Goal: Transaction & Acquisition: Purchase product/service

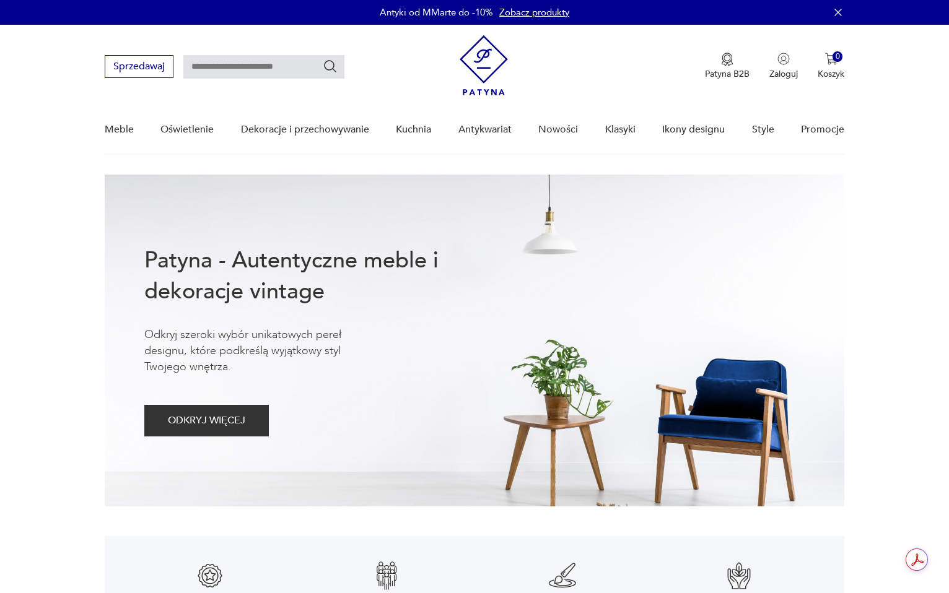
click at [263, 73] on input "text" at bounding box center [263, 67] width 161 height 24
type input "****"
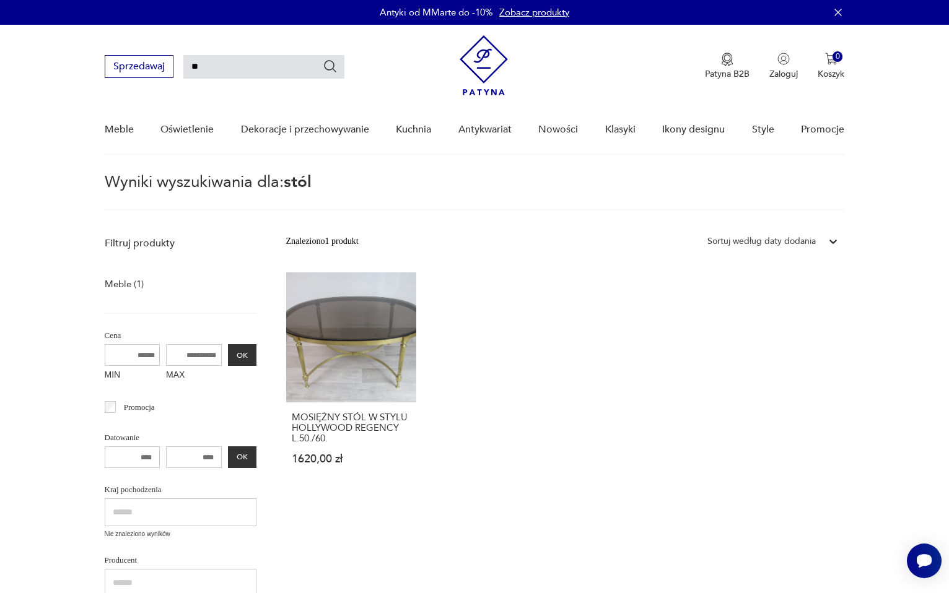
type input "*"
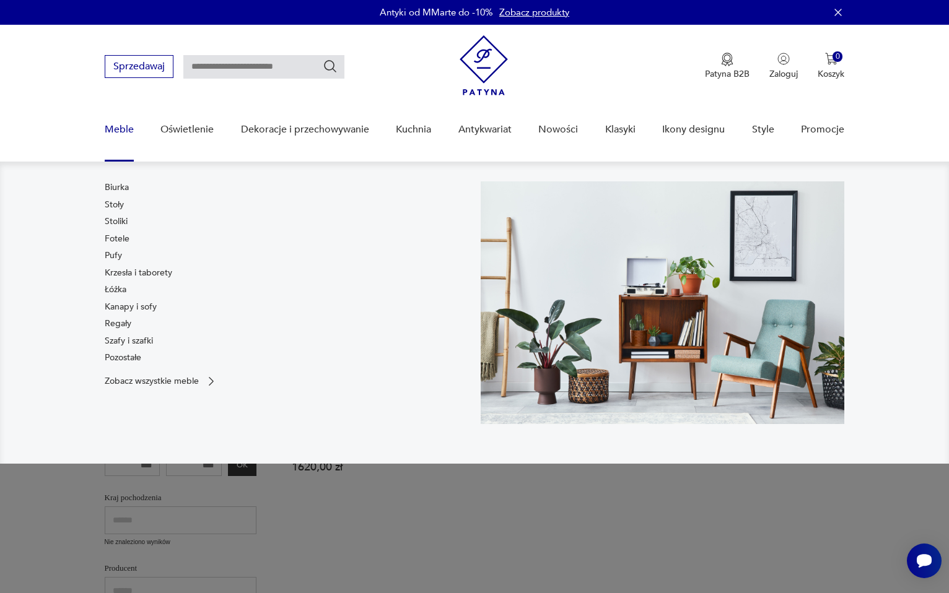
click at [114, 128] on link "Meble" at bounding box center [119, 130] width 29 height 48
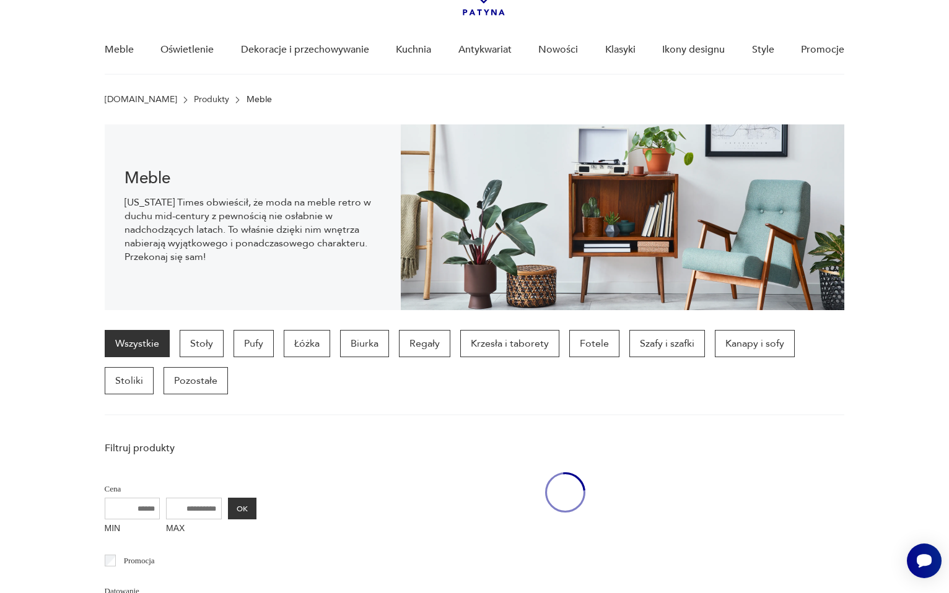
scroll to position [86, 0]
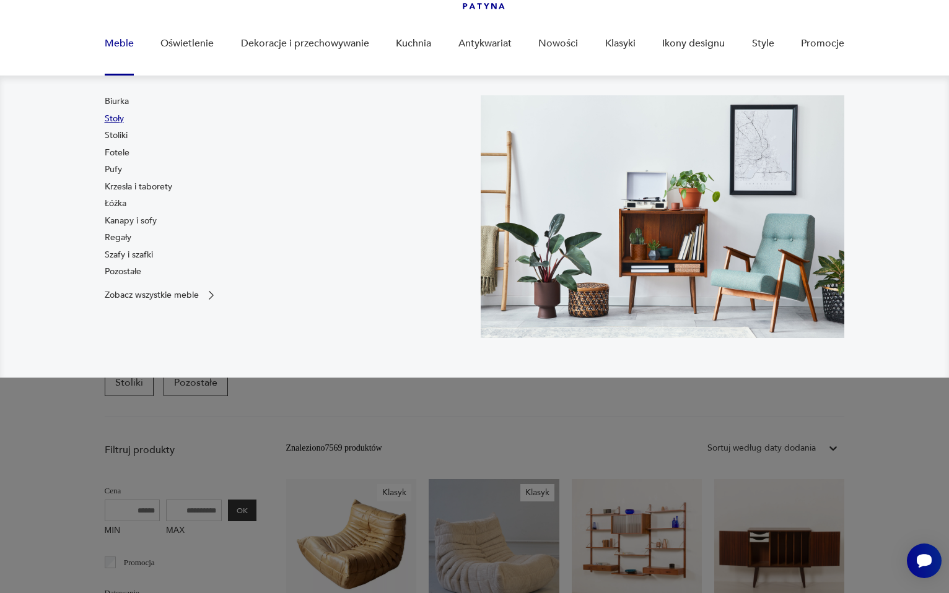
click at [121, 116] on link "Stoły" at bounding box center [114, 119] width 19 height 12
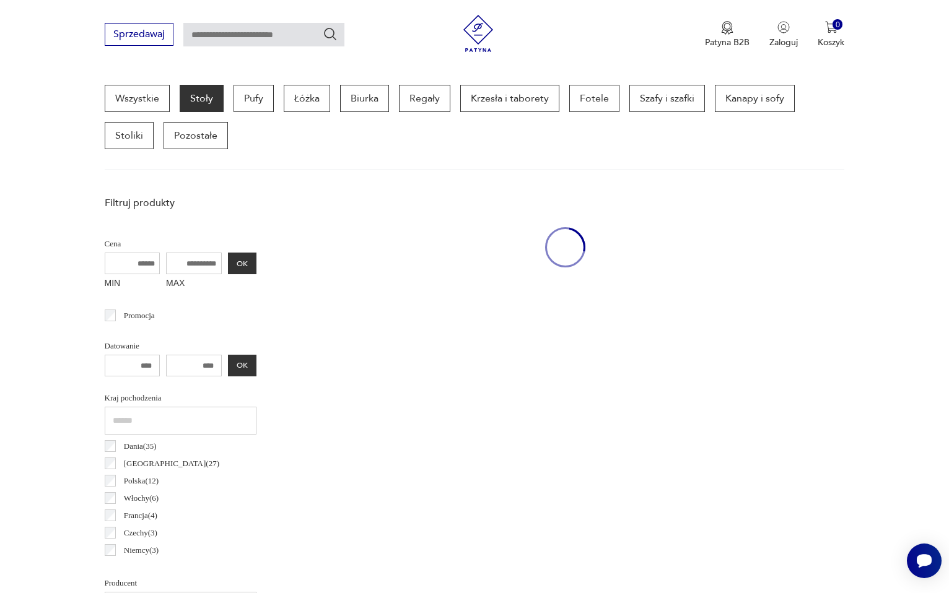
scroll to position [329, 0]
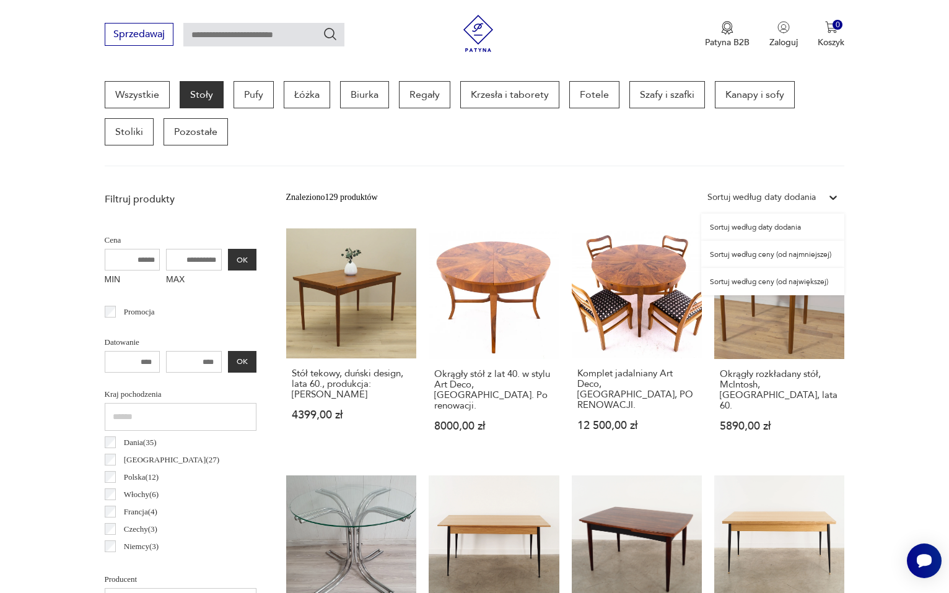
click at [812, 188] on div "Sortuj według daty dodania" at bounding box center [772, 197] width 143 height 22
click at [799, 284] on div "Sortuj według ceny (od największej)" at bounding box center [772, 281] width 143 height 27
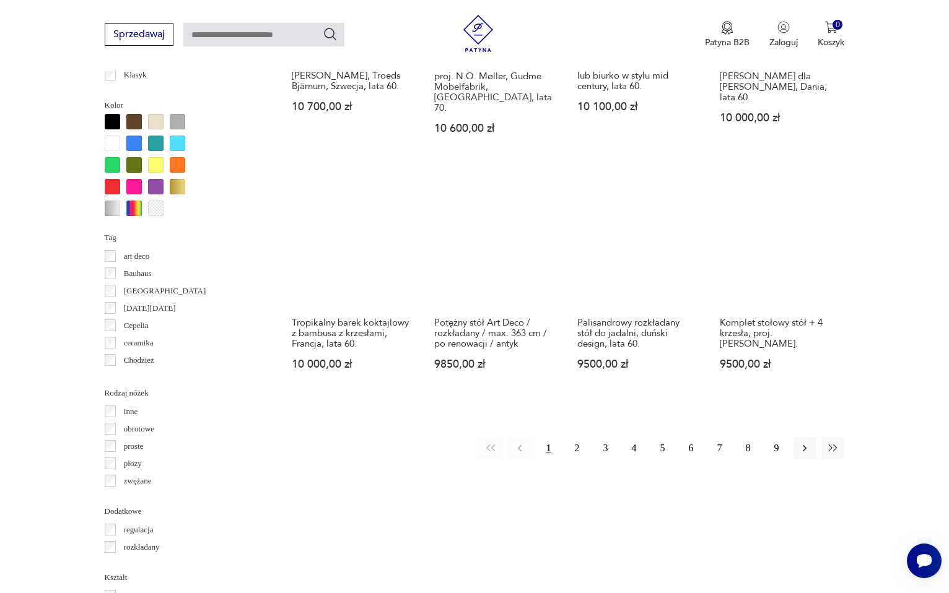
scroll to position [1056, 0]
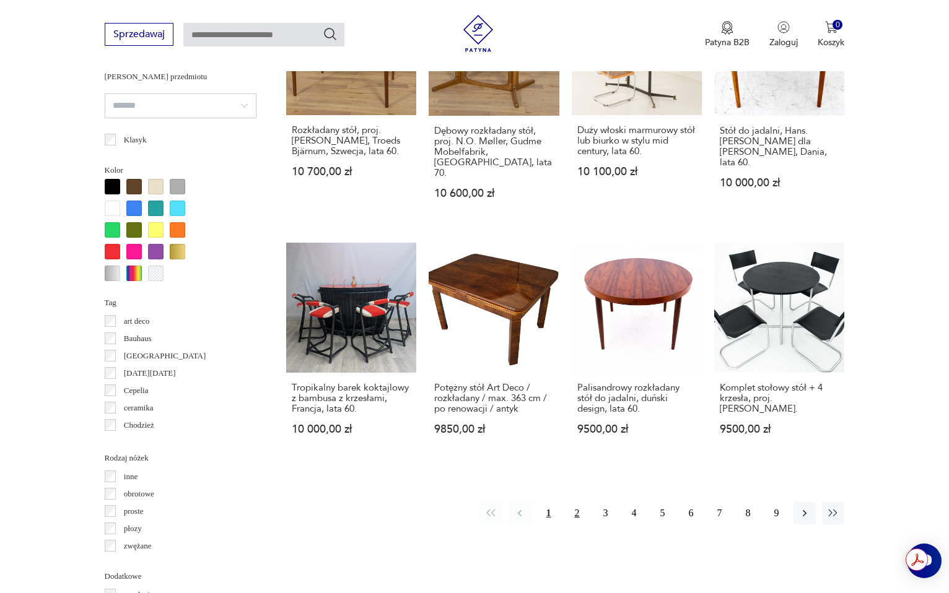
click at [578, 502] on button "2" at bounding box center [577, 513] width 22 height 22
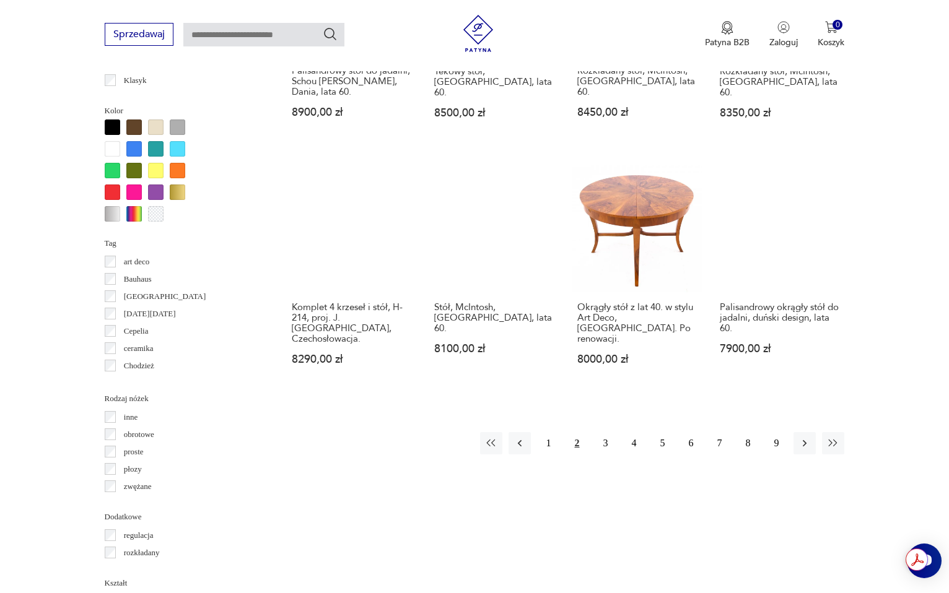
scroll to position [1118, 0]
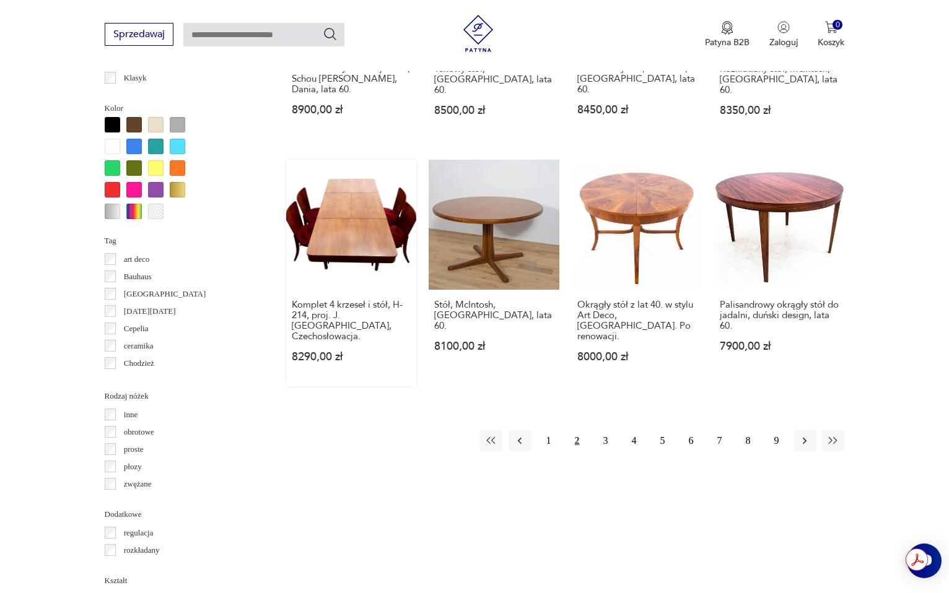
click at [352, 232] on link "Komplet 4 krzeseł i stół, H-214, proj. J. [GEOGRAPHIC_DATA], Czechosłowacja. 82…" at bounding box center [351, 273] width 130 height 227
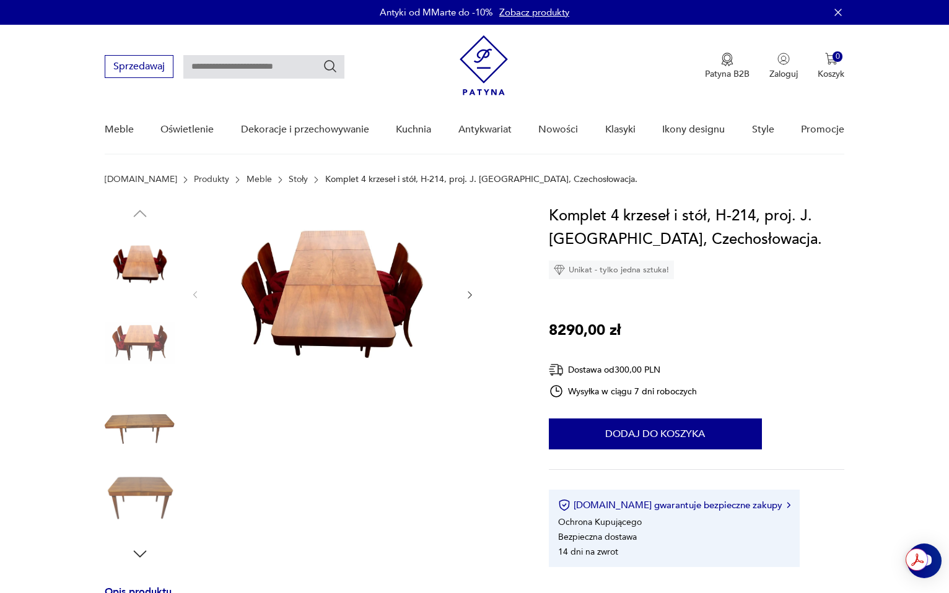
click at [145, 341] on img at bounding box center [140, 343] width 71 height 71
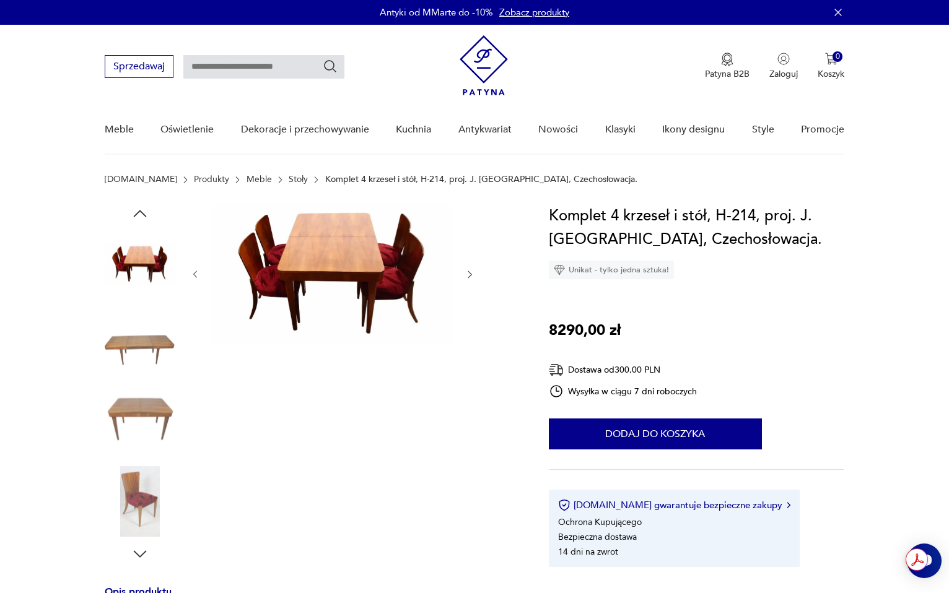
click at [134, 412] on img at bounding box center [140, 422] width 71 height 71
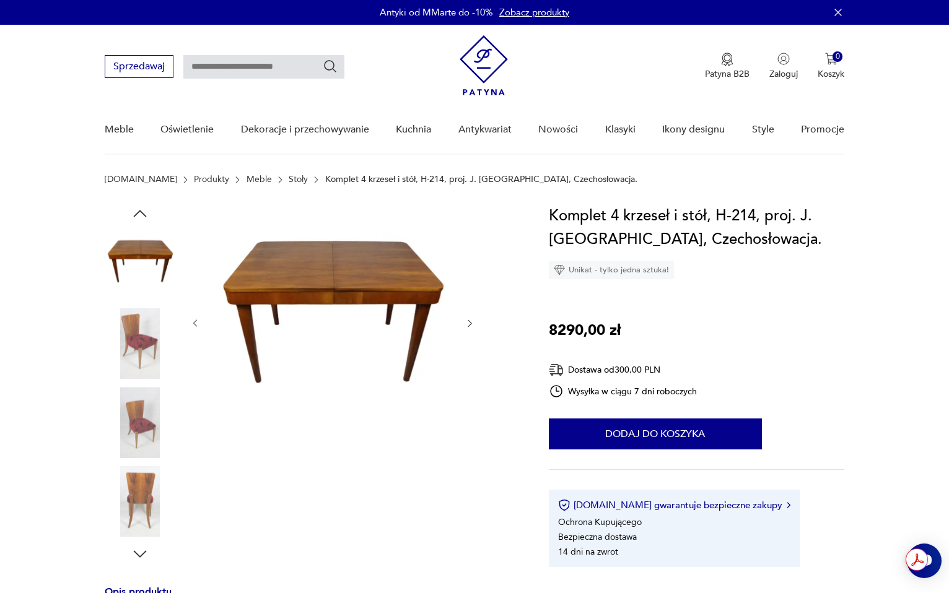
click at [141, 436] on img at bounding box center [140, 422] width 71 height 71
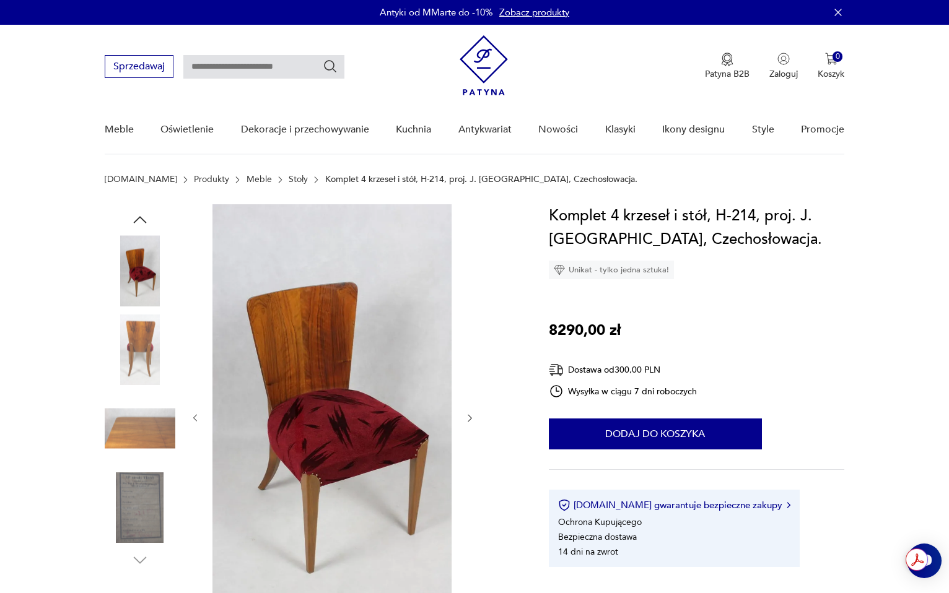
click at [142, 437] on img at bounding box center [140, 428] width 71 height 71
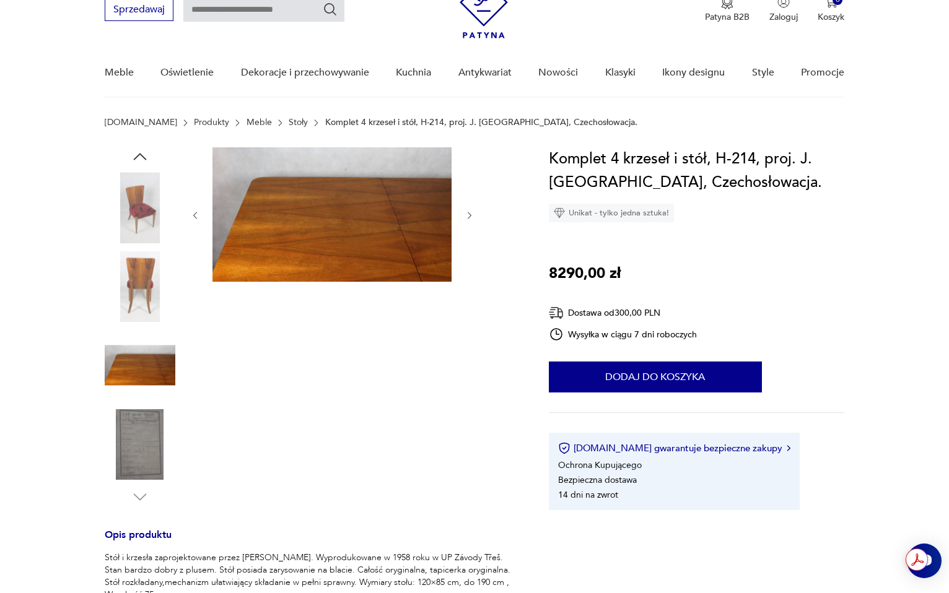
scroll to position [52, 0]
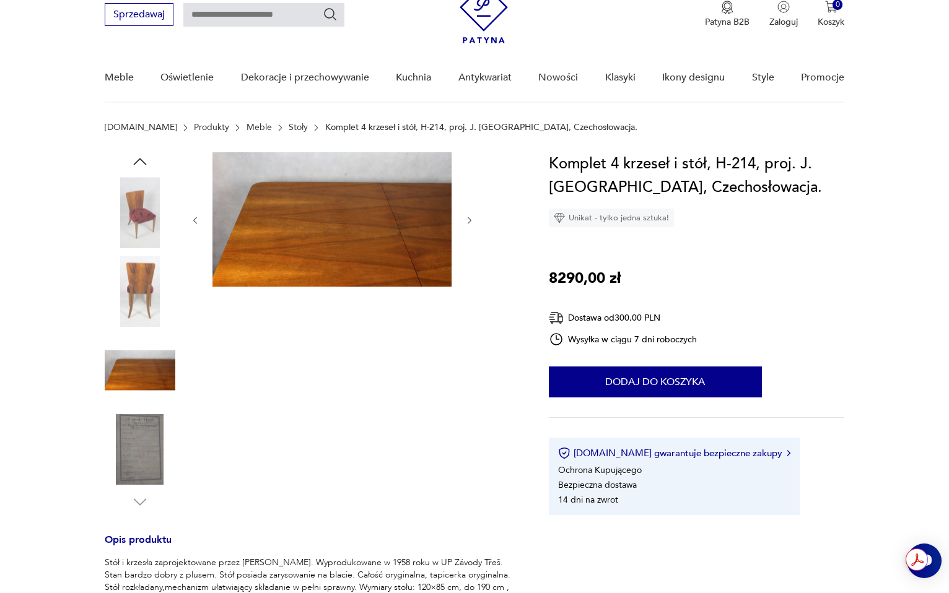
click at [150, 444] on img at bounding box center [140, 449] width 71 height 71
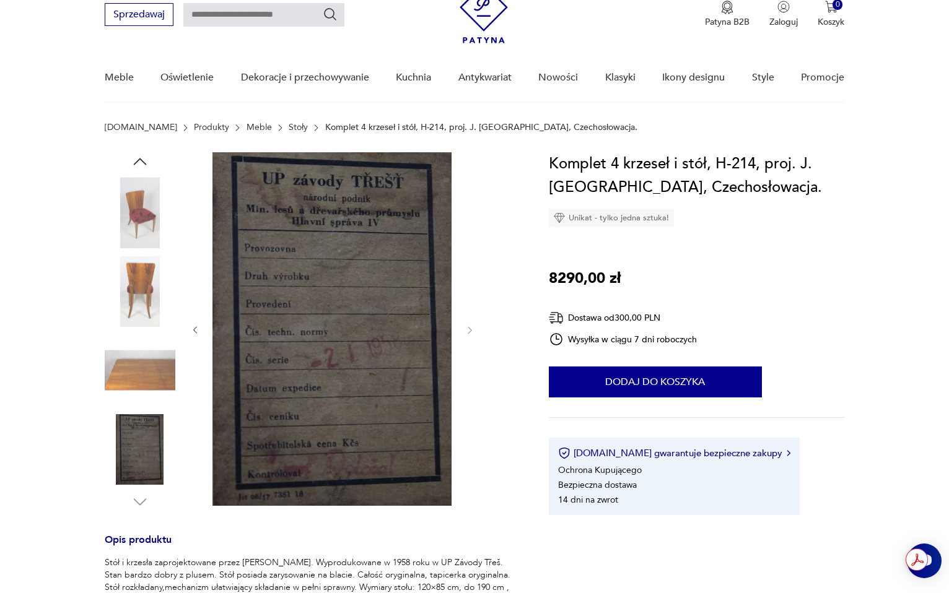
click at [147, 377] on img at bounding box center [140, 370] width 71 height 71
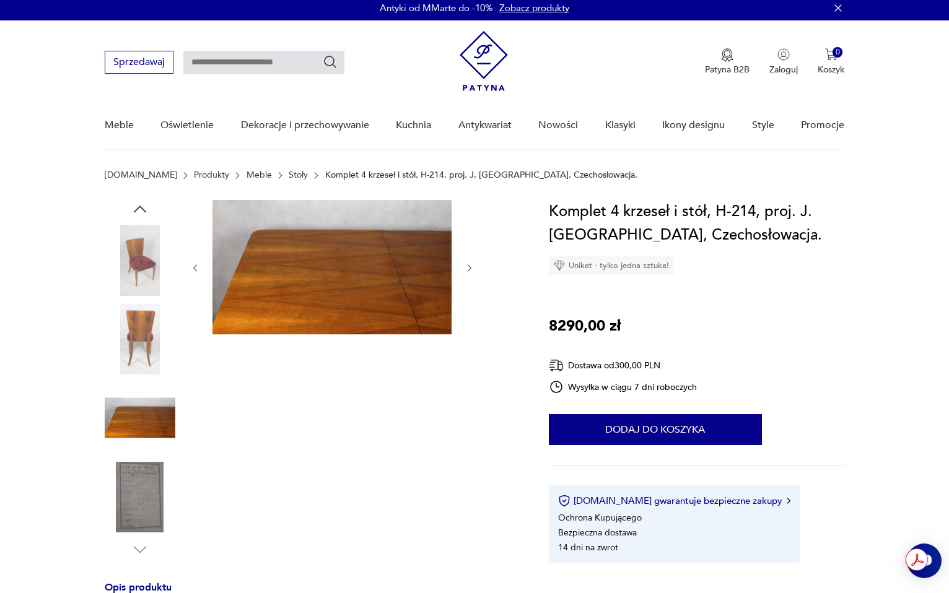
scroll to position [0, 0]
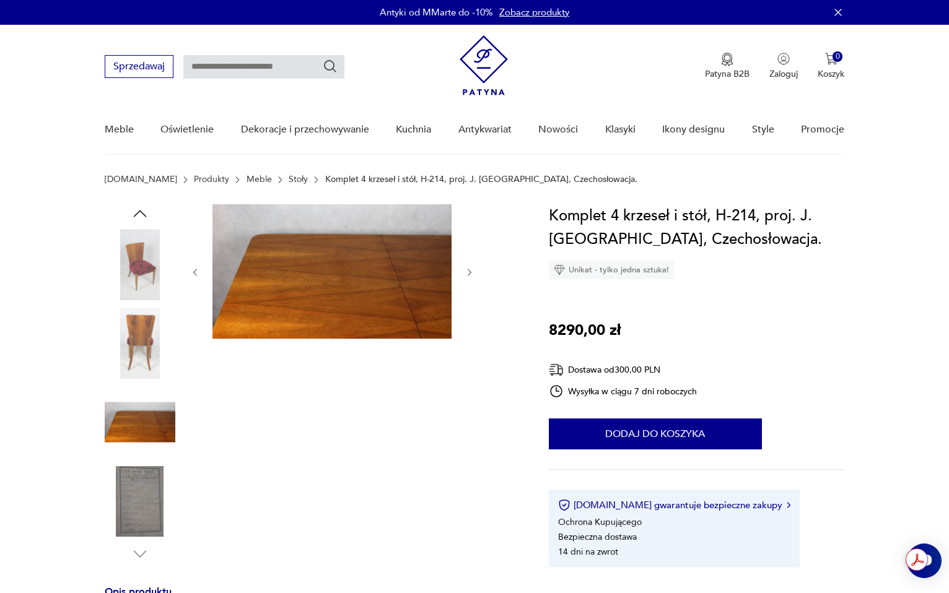
click at [141, 339] on img at bounding box center [140, 343] width 71 height 71
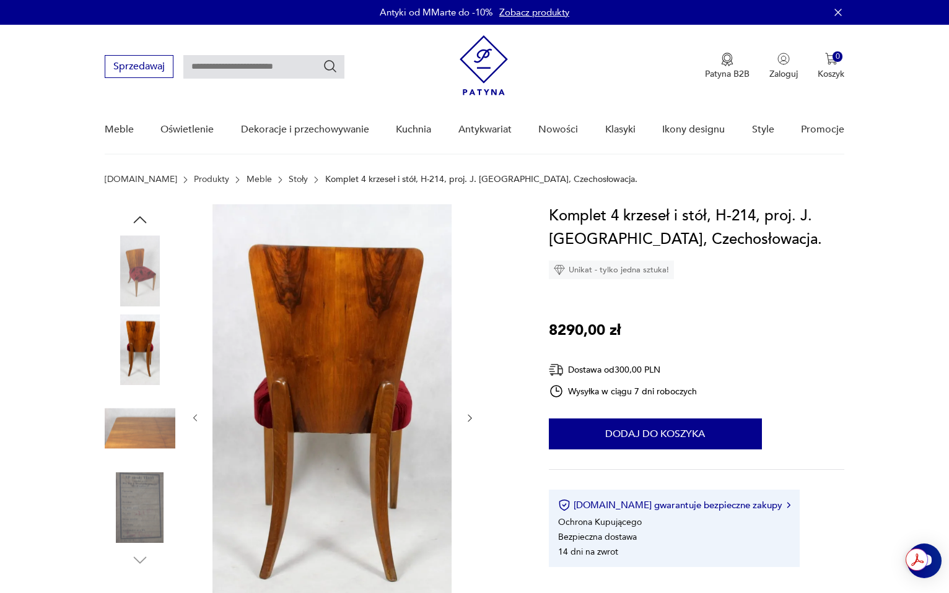
click at [144, 264] on img at bounding box center [140, 270] width 71 height 71
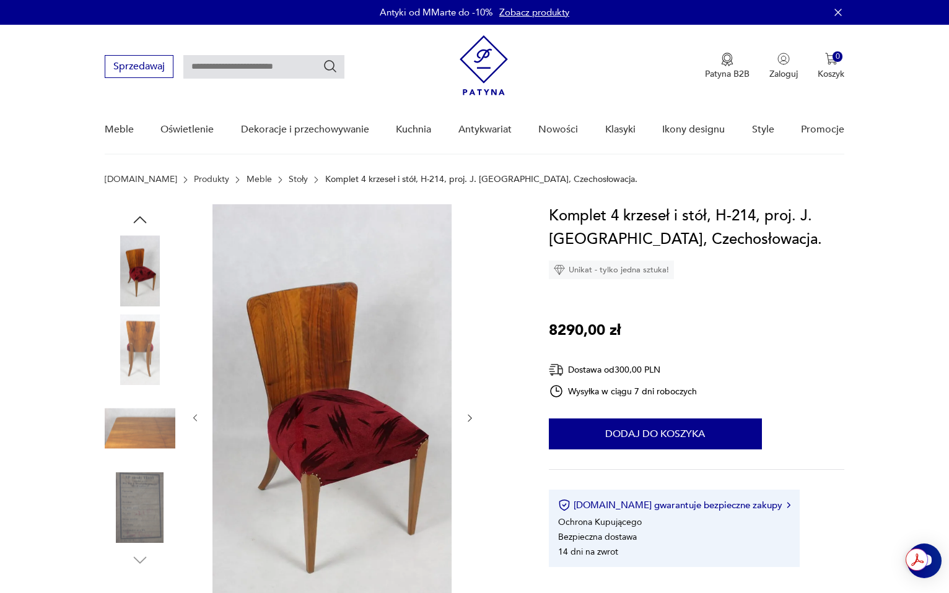
click at [143, 217] on icon "button" at bounding box center [140, 220] width 19 height 19
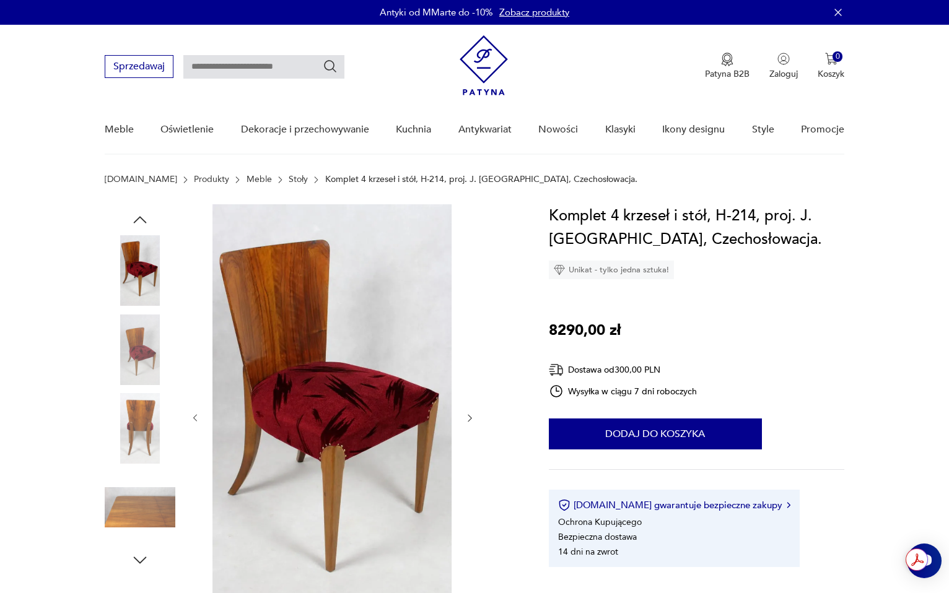
click at [143, 217] on icon "button" at bounding box center [140, 220] width 19 height 19
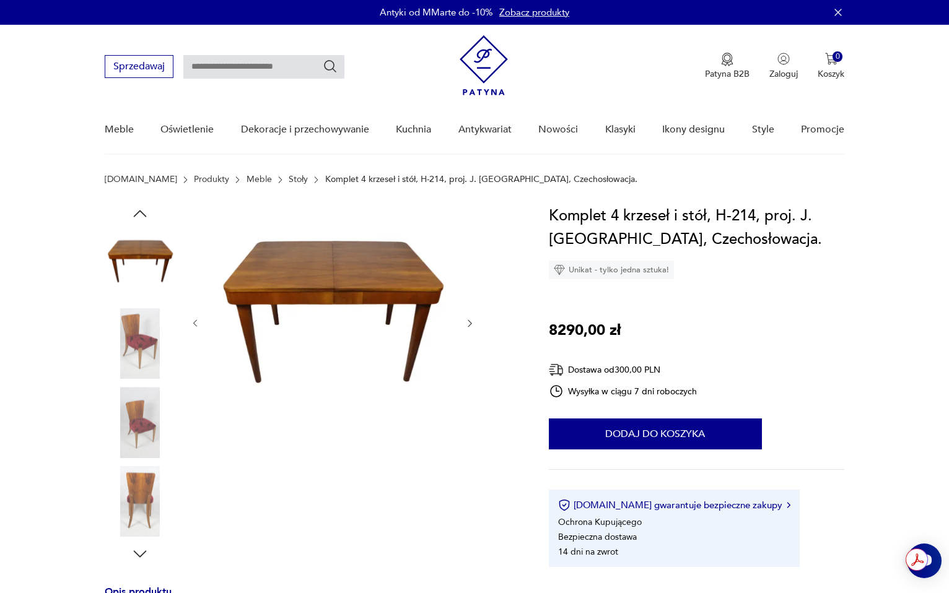
click at [143, 217] on icon "button" at bounding box center [140, 213] width 19 height 19
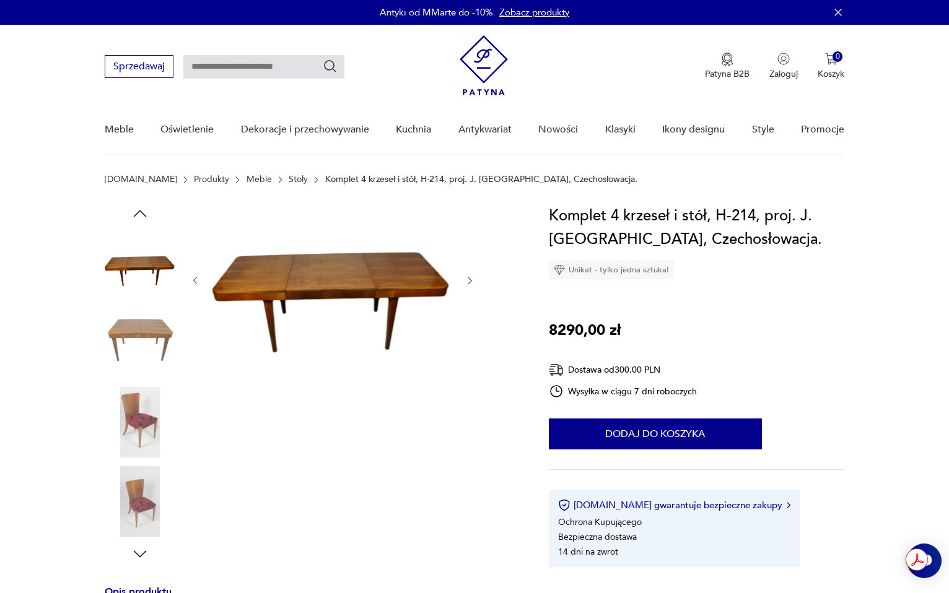
click at [143, 217] on icon "button" at bounding box center [140, 213] width 19 height 19
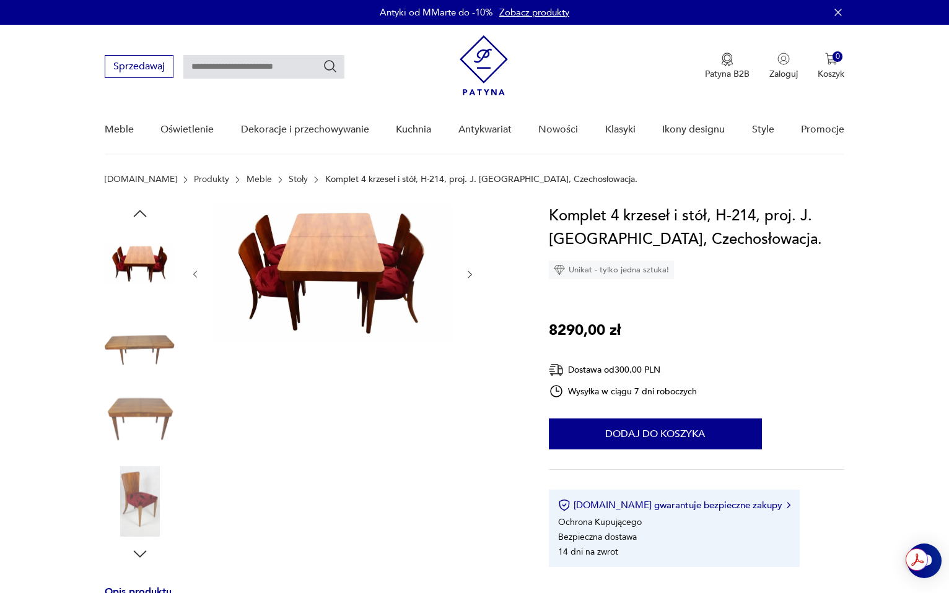
click at [143, 217] on icon "button" at bounding box center [140, 213] width 19 height 19
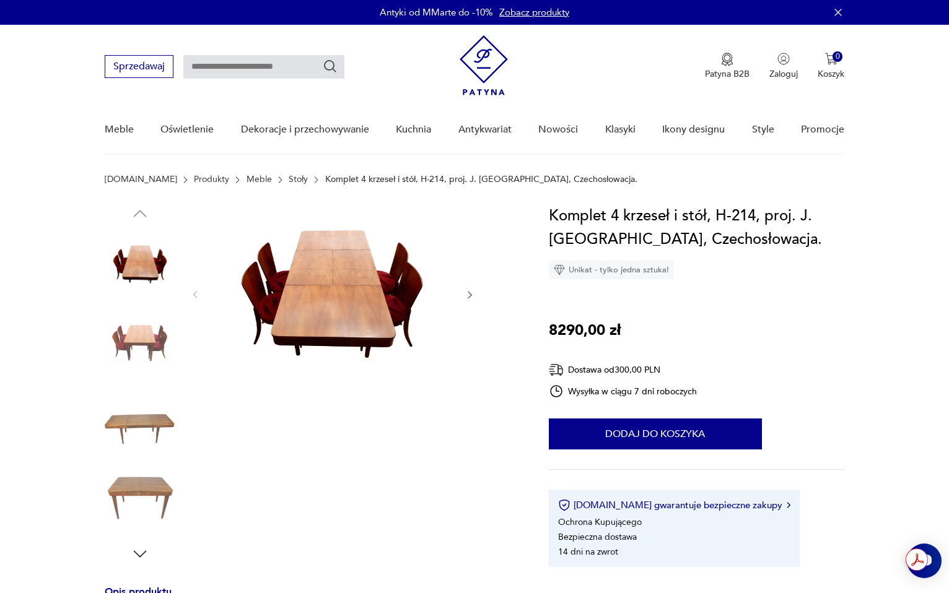
click at [144, 269] on img at bounding box center [140, 264] width 71 height 71
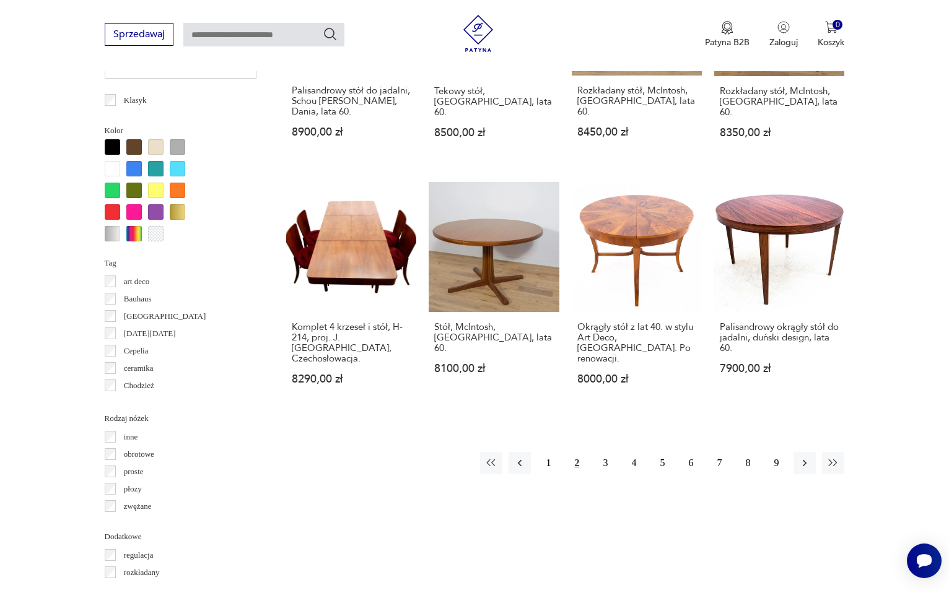
scroll to position [988, 0]
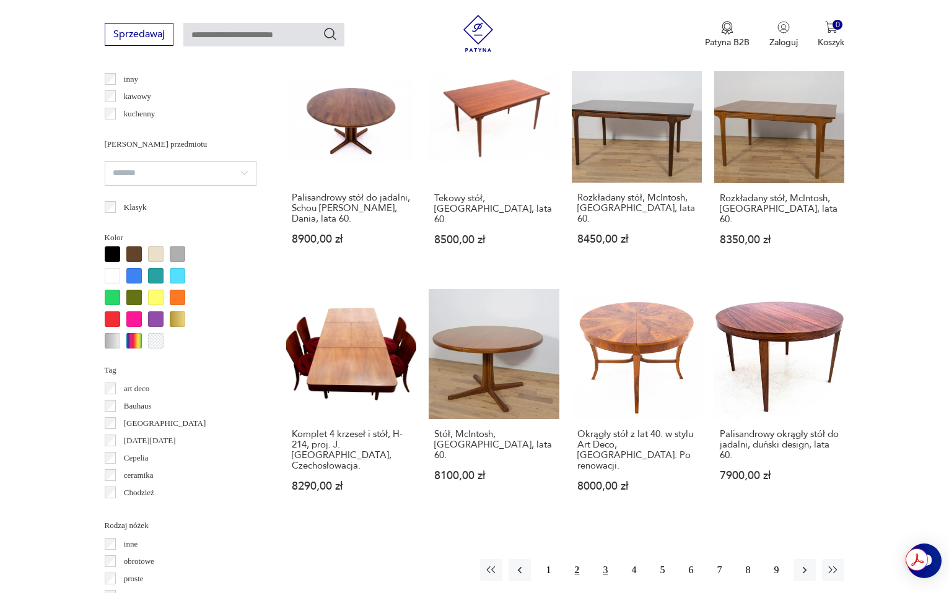
click at [608, 559] on button "3" at bounding box center [605, 570] width 22 height 22
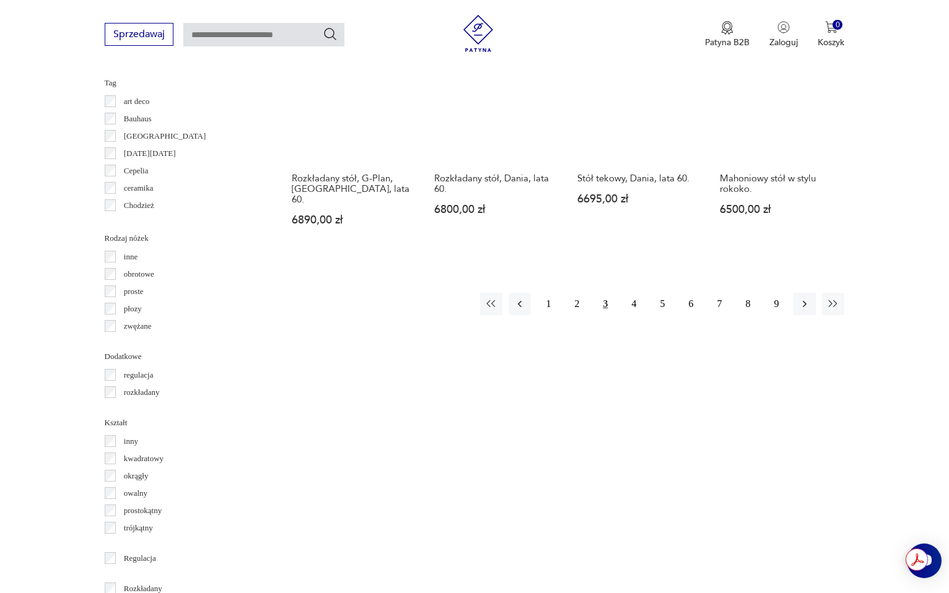
scroll to position [1230, 0]
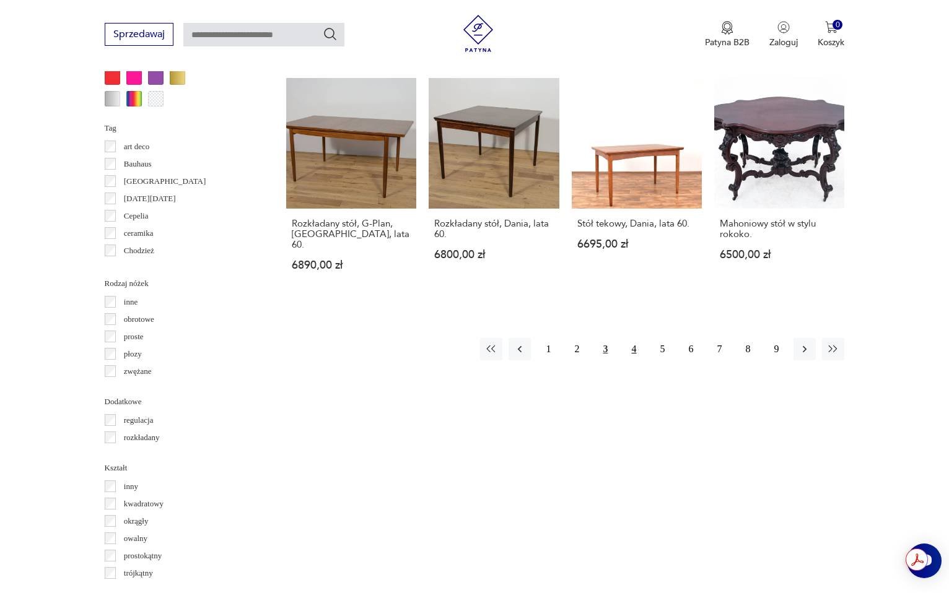
click at [631, 338] on button "4" at bounding box center [634, 349] width 22 height 22
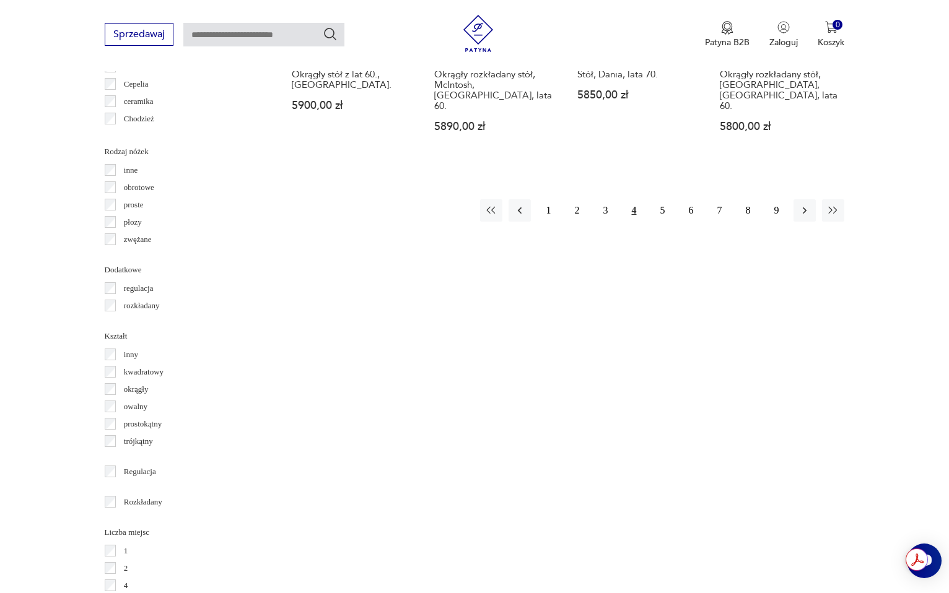
scroll to position [1459, 0]
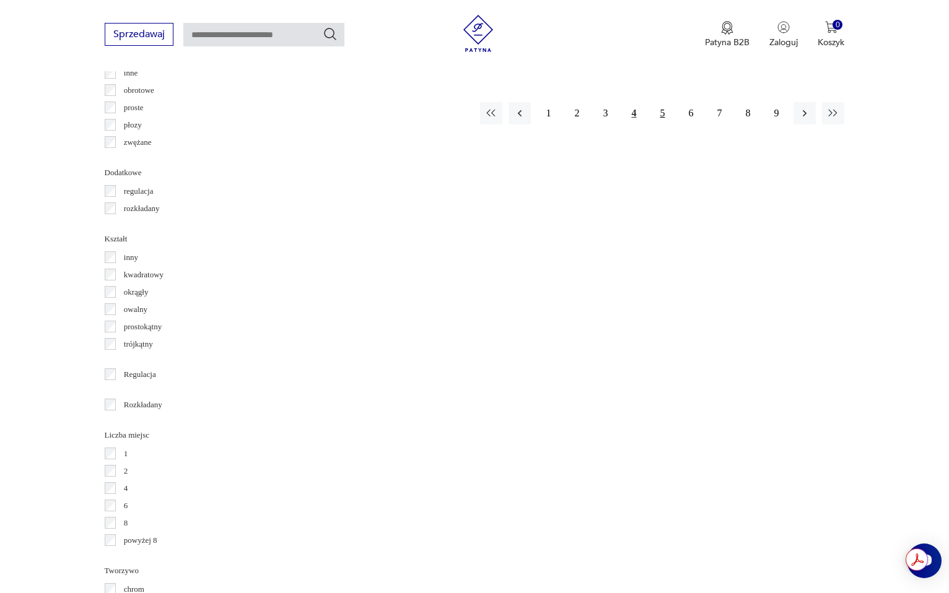
click at [662, 102] on button "5" at bounding box center [662, 113] width 22 height 22
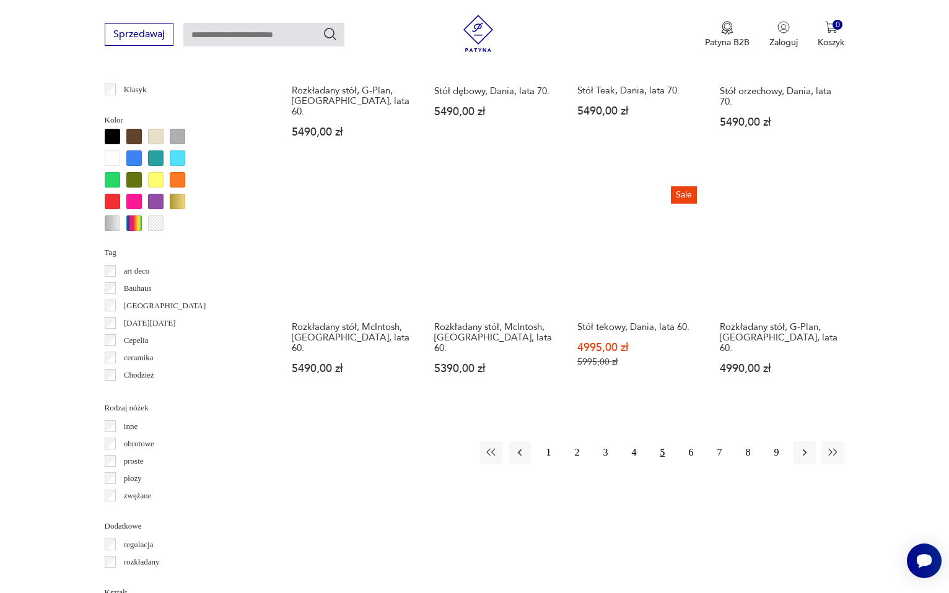
scroll to position [1220, 0]
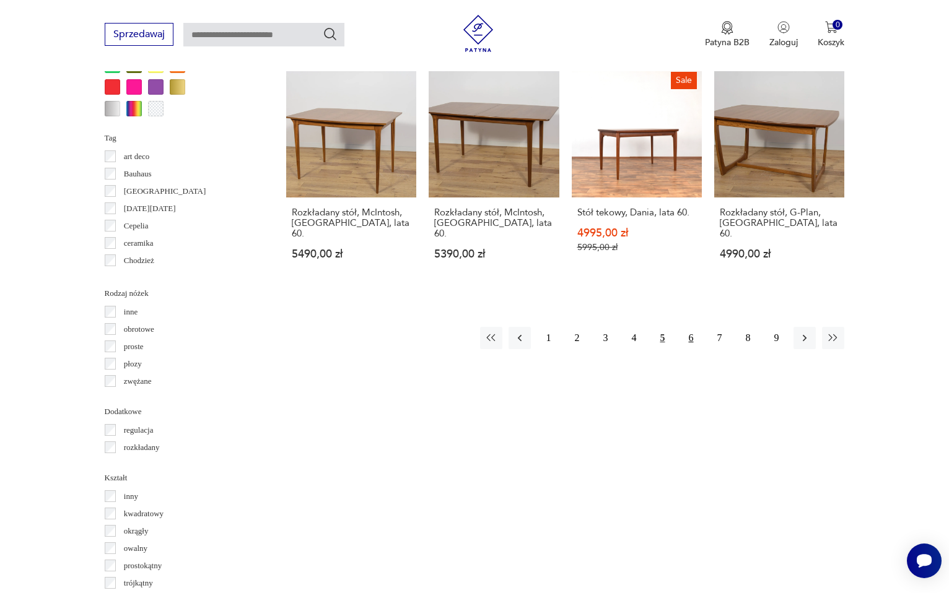
click at [698, 327] on button "6" at bounding box center [691, 338] width 22 height 22
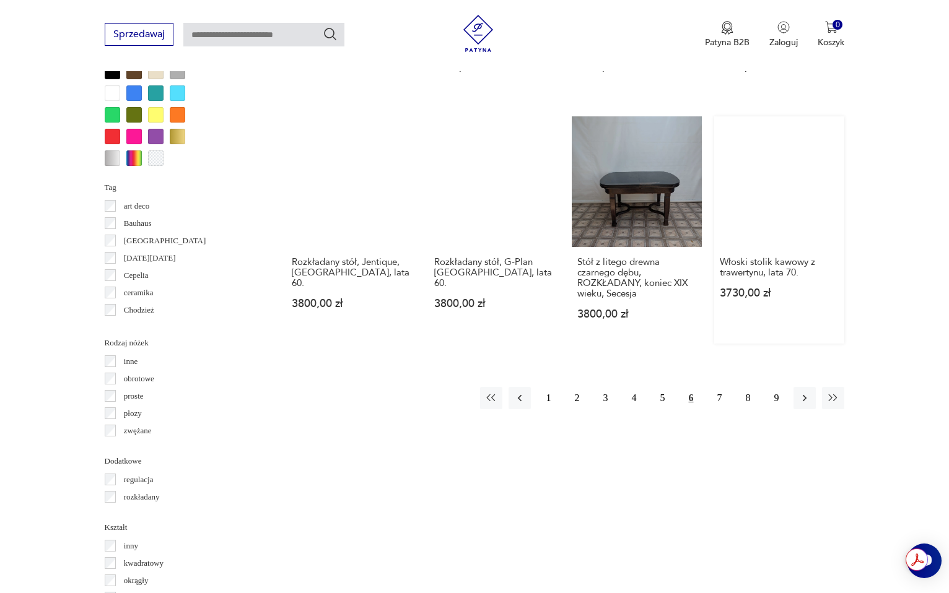
scroll to position [1150, 0]
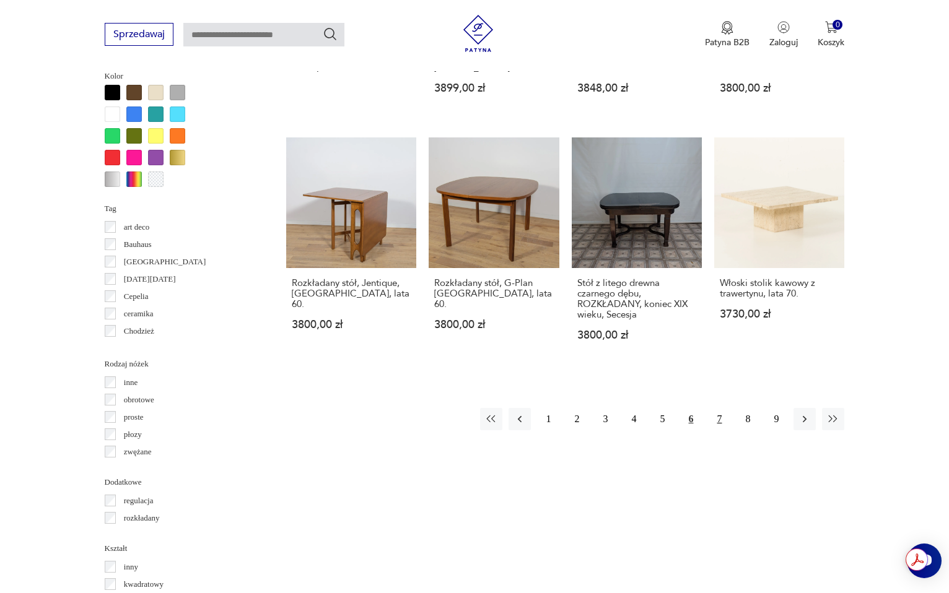
click at [715, 408] on button "7" at bounding box center [719, 419] width 22 height 22
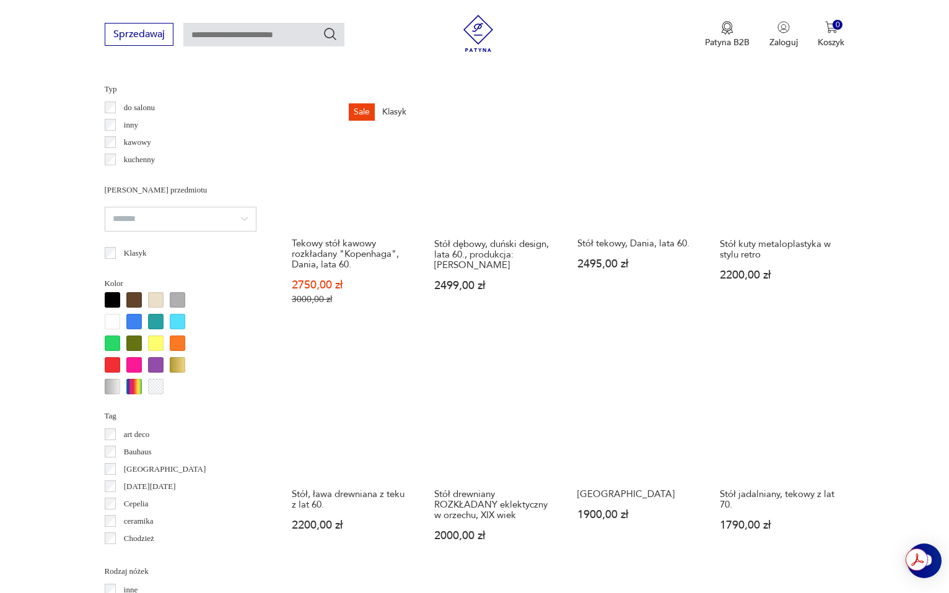
scroll to position [955, 0]
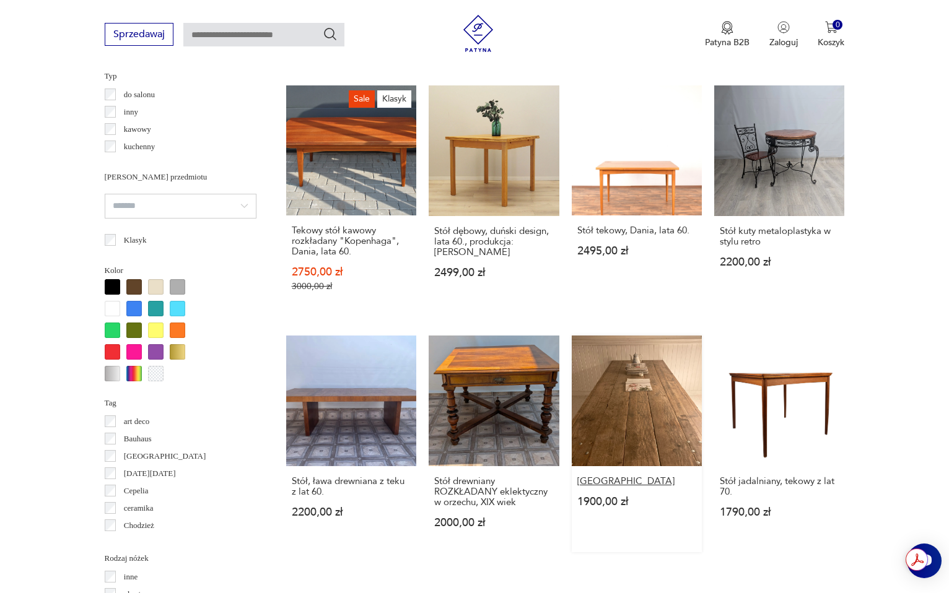
click at [630, 476] on h3 "[GEOGRAPHIC_DATA]" at bounding box center [636, 481] width 119 height 11
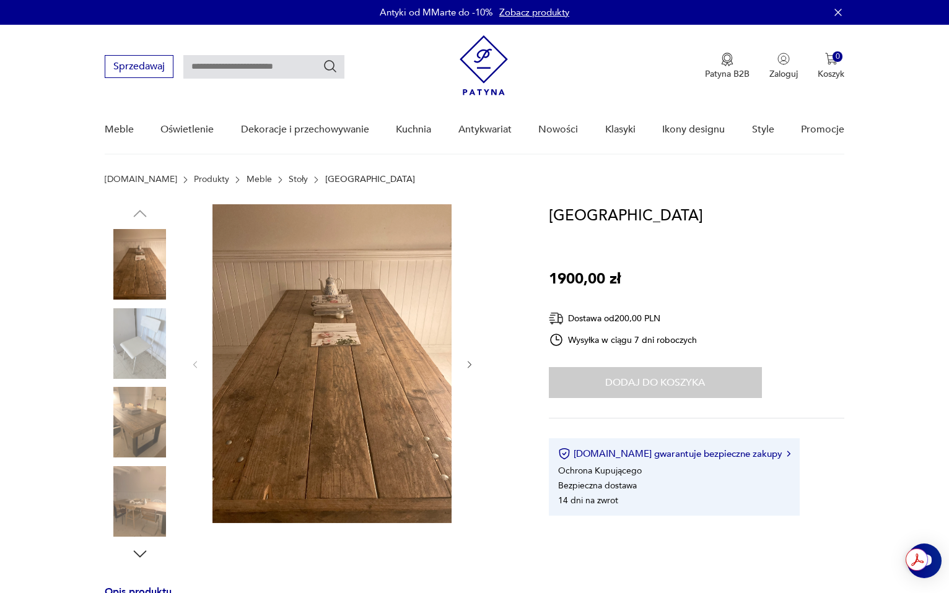
click at [152, 429] on img at bounding box center [140, 422] width 71 height 71
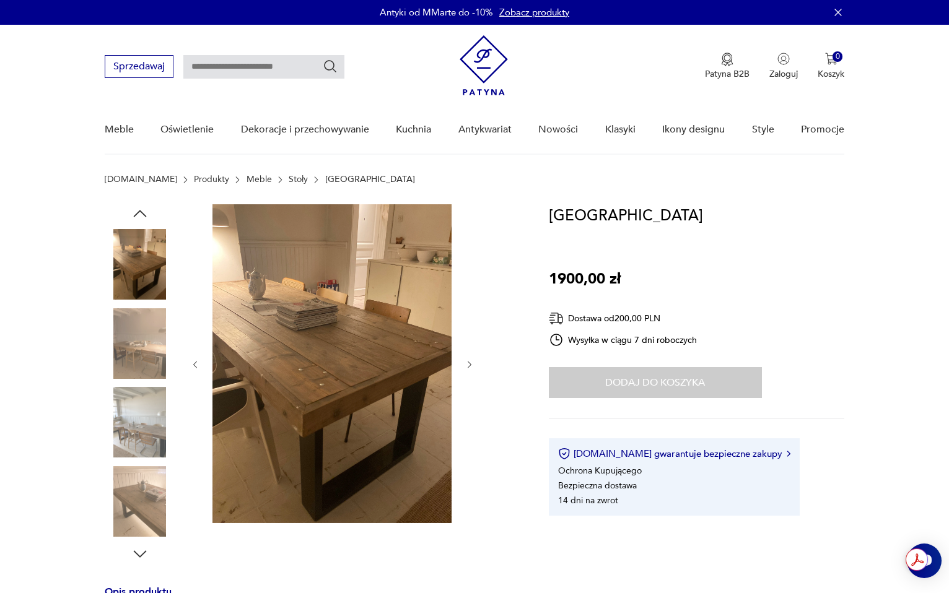
click at [152, 439] on img at bounding box center [140, 422] width 71 height 71
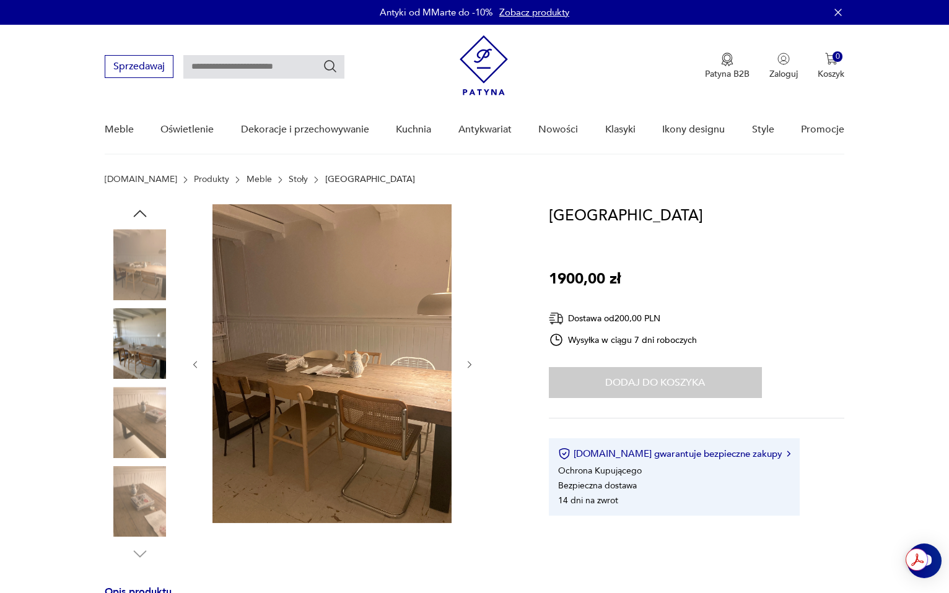
click at [153, 478] on img at bounding box center [140, 501] width 71 height 71
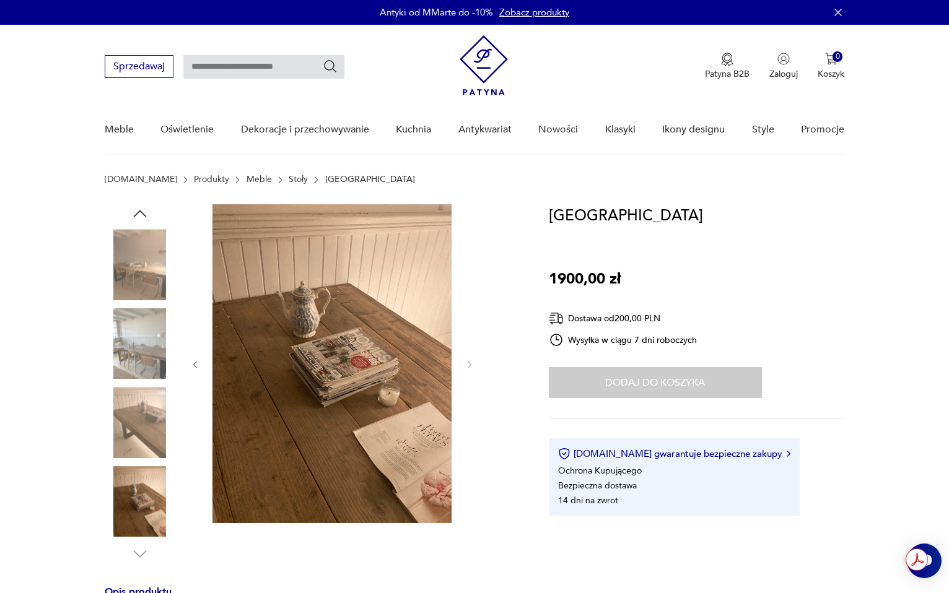
click at [152, 502] on img at bounding box center [140, 501] width 71 height 71
click at [142, 430] on img at bounding box center [140, 422] width 71 height 71
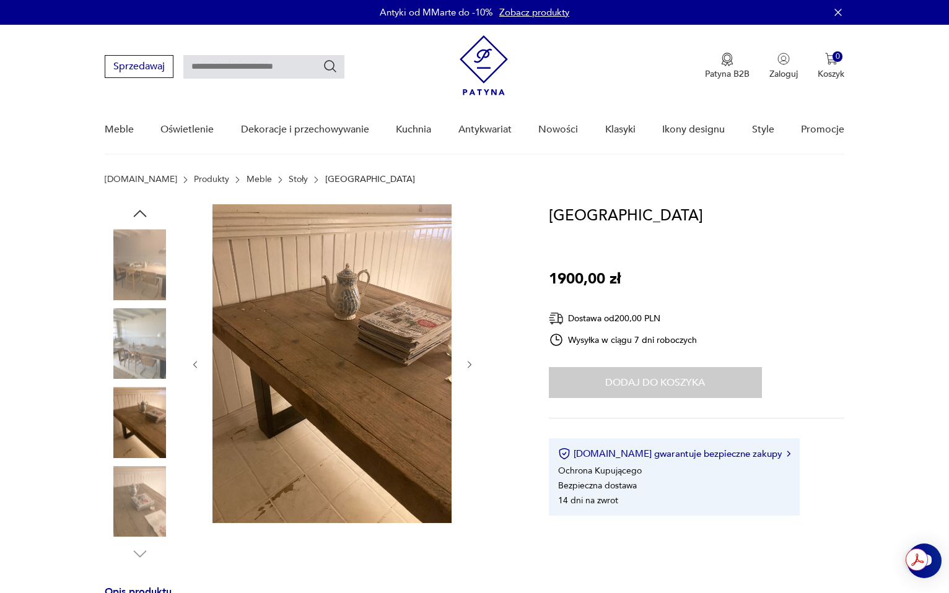
click at [138, 361] on img at bounding box center [140, 343] width 71 height 71
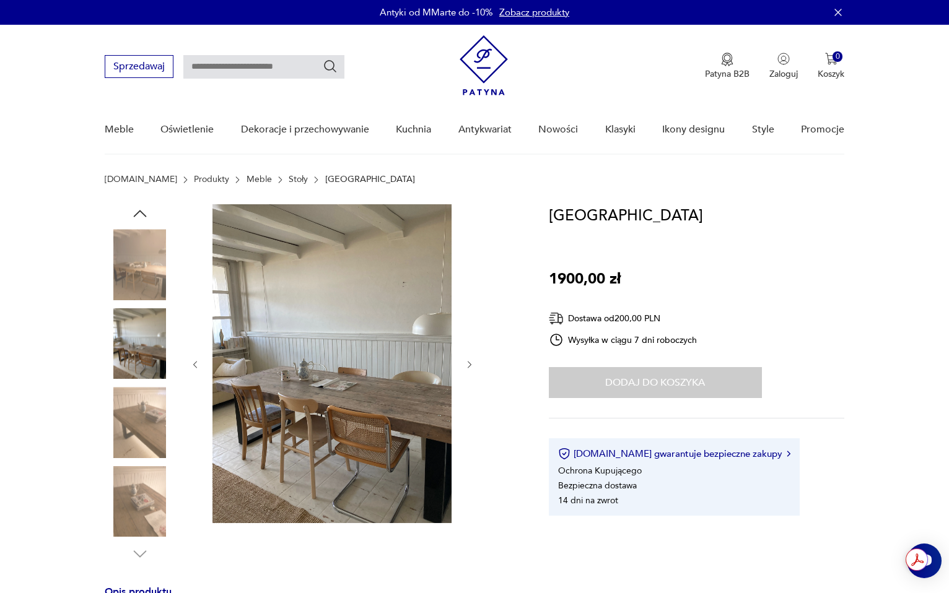
click at [142, 283] on img at bounding box center [140, 264] width 71 height 71
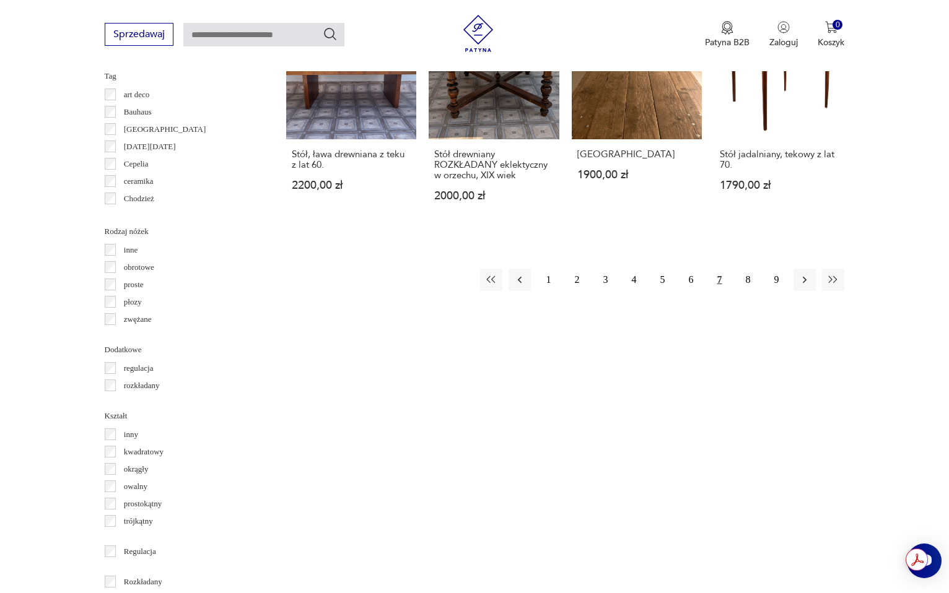
scroll to position [1098, 0]
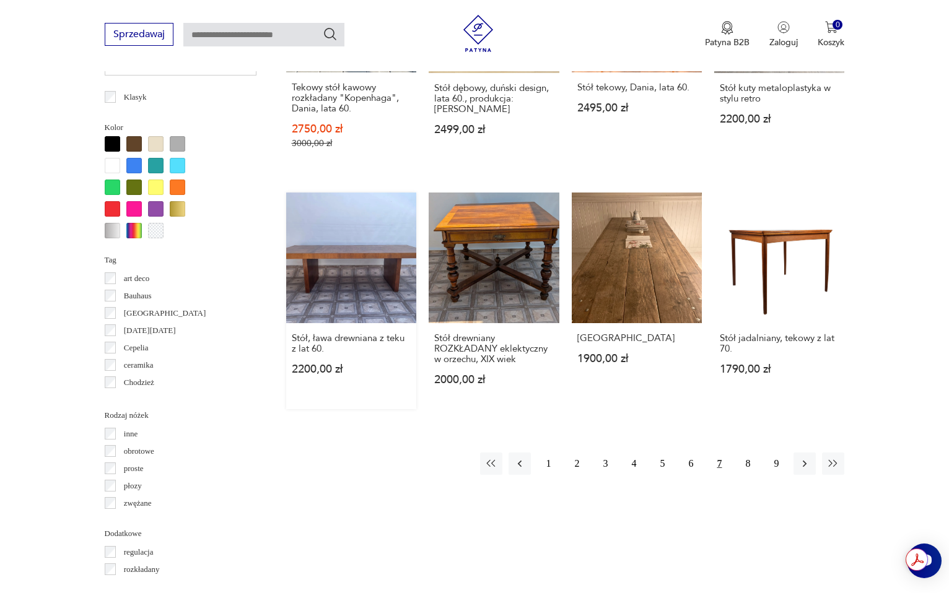
click at [357, 258] on link "Stół, ława drewniana z teku z lat 60. 2200,00 zł" at bounding box center [351, 301] width 130 height 217
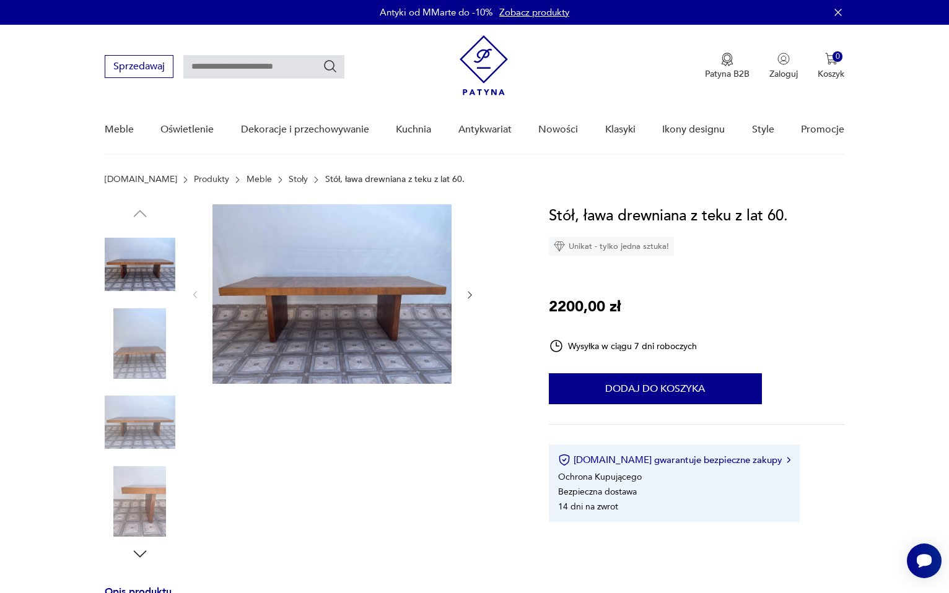
click at [178, 343] on div at bounding box center [312, 383] width 414 height 359
click at [162, 349] on img at bounding box center [140, 343] width 71 height 71
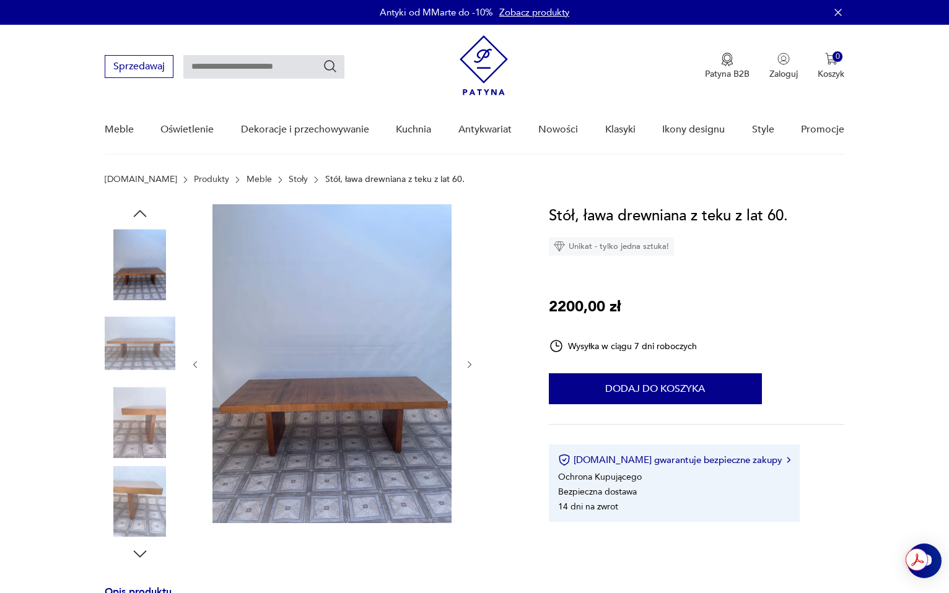
click at [156, 401] on img at bounding box center [140, 422] width 71 height 71
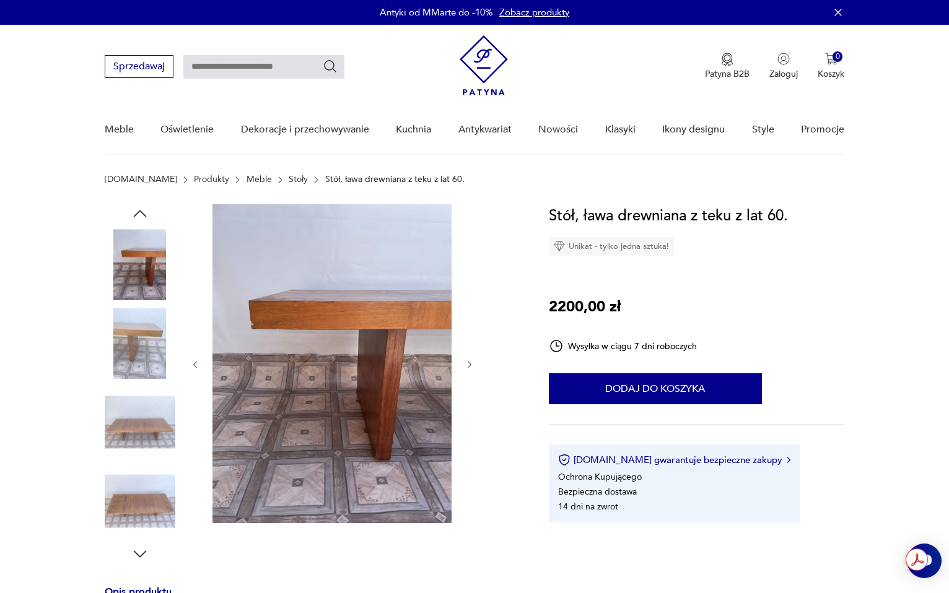
click at [153, 443] on img at bounding box center [140, 422] width 71 height 71
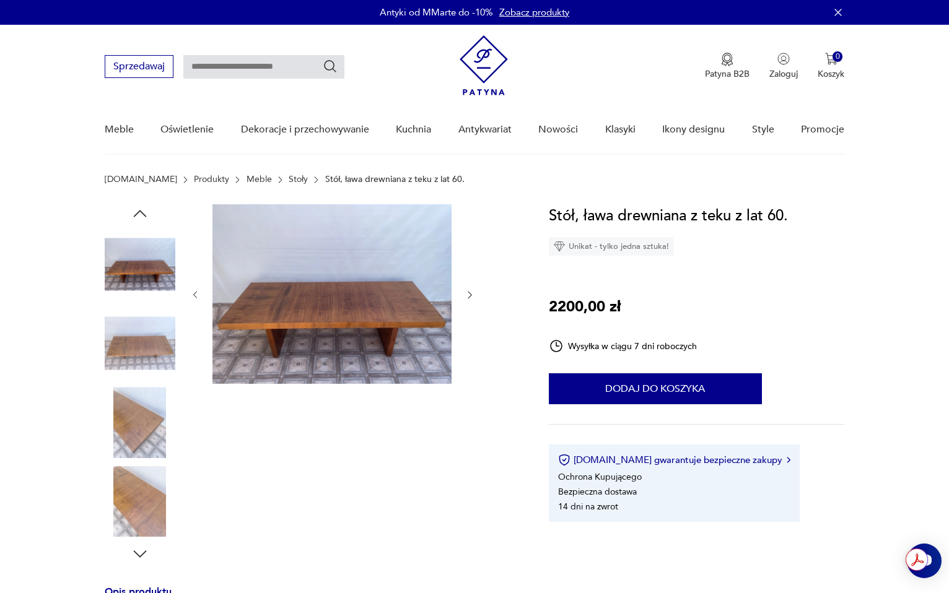
click at [151, 459] on div at bounding box center [140, 423] width 71 height 73
click at [148, 441] on img at bounding box center [140, 422] width 71 height 71
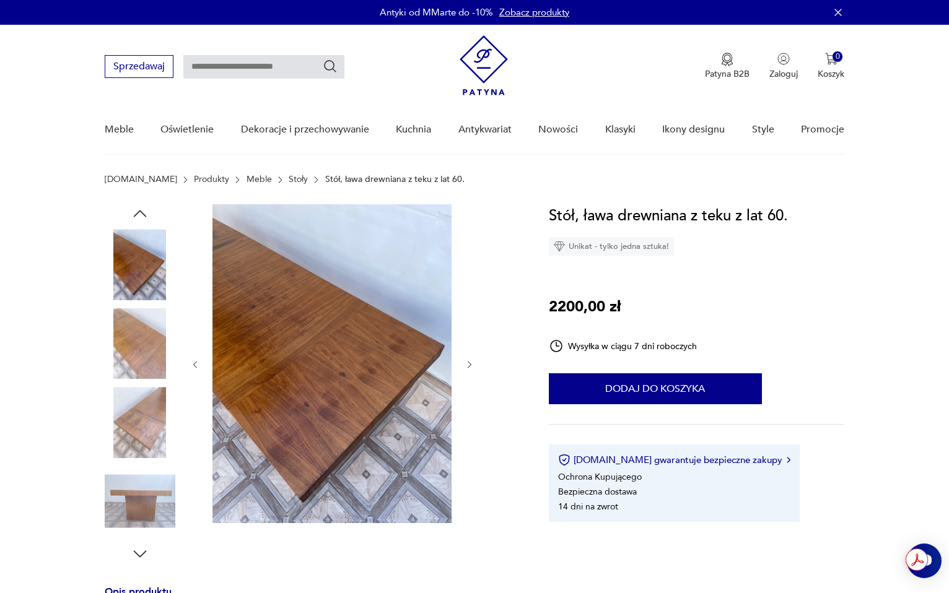
click at [148, 471] on img at bounding box center [140, 501] width 71 height 71
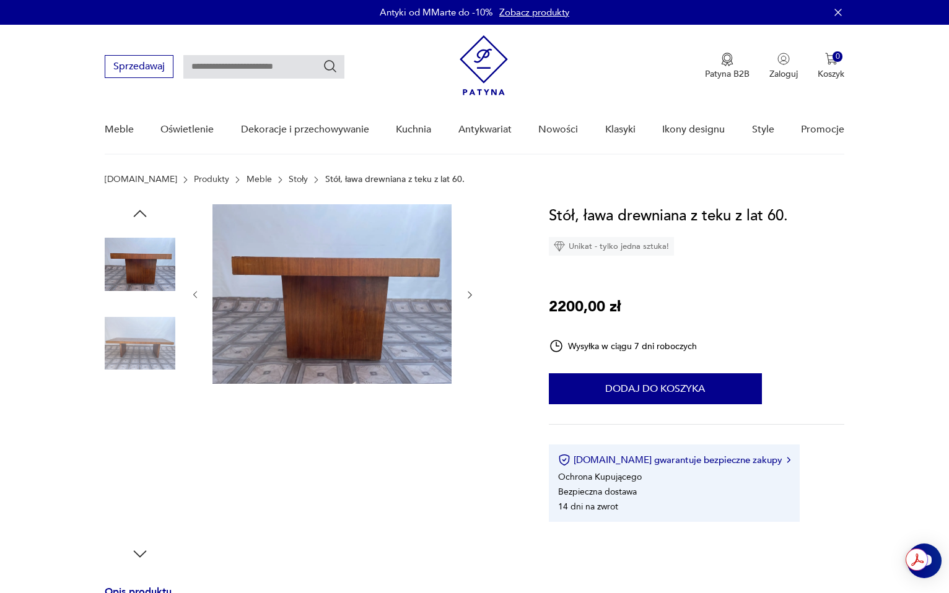
click at [139, 332] on img at bounding box center [140, 343] width 71 height 71
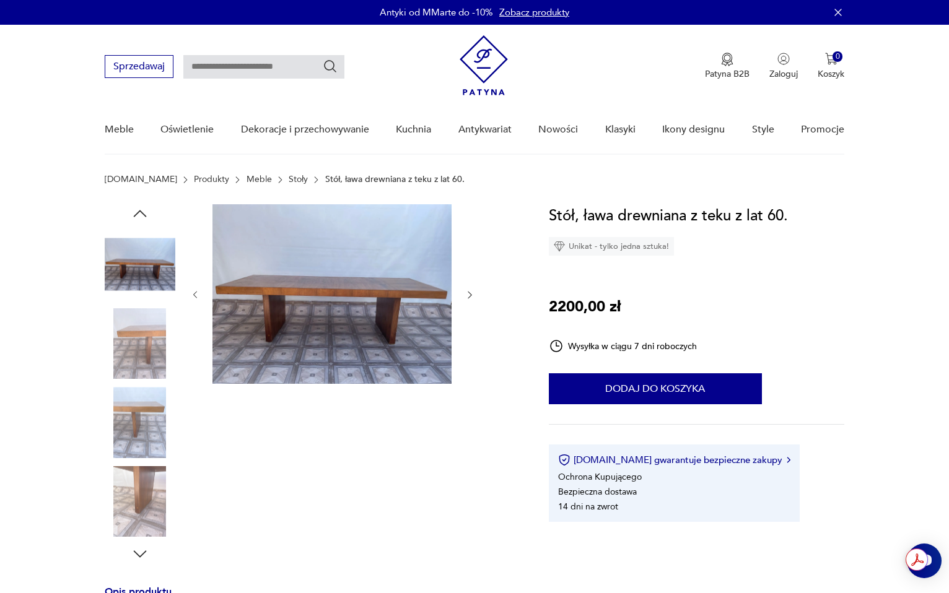
click at [129, 268] on img at bounding box center [140, 264] width 71 height 71
click at [139, 212] on icon "button" at bounding box center [140, 213] width 19 height 19
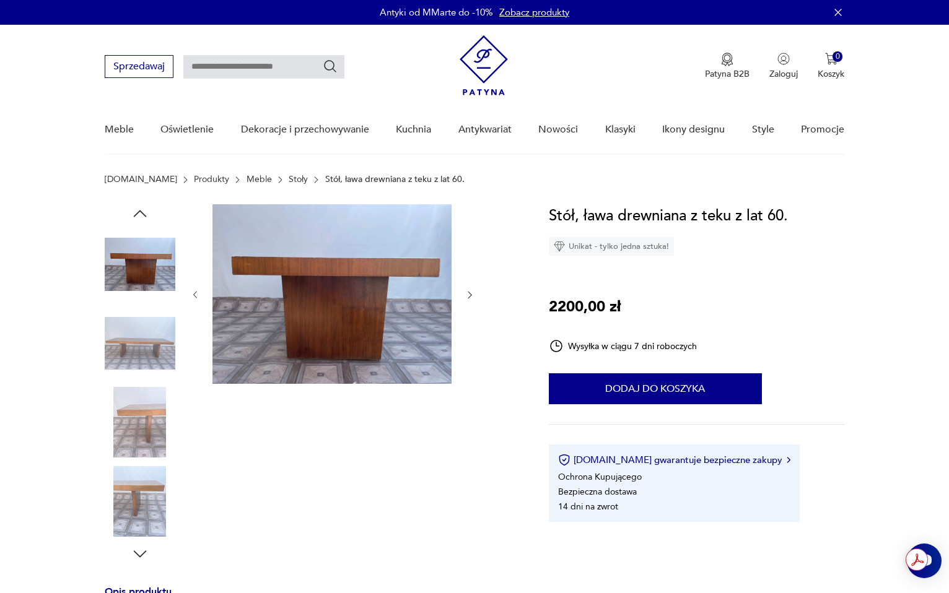
click at [139, 212] on icon "button" at bounding box center [140, 213] width 19 height 19
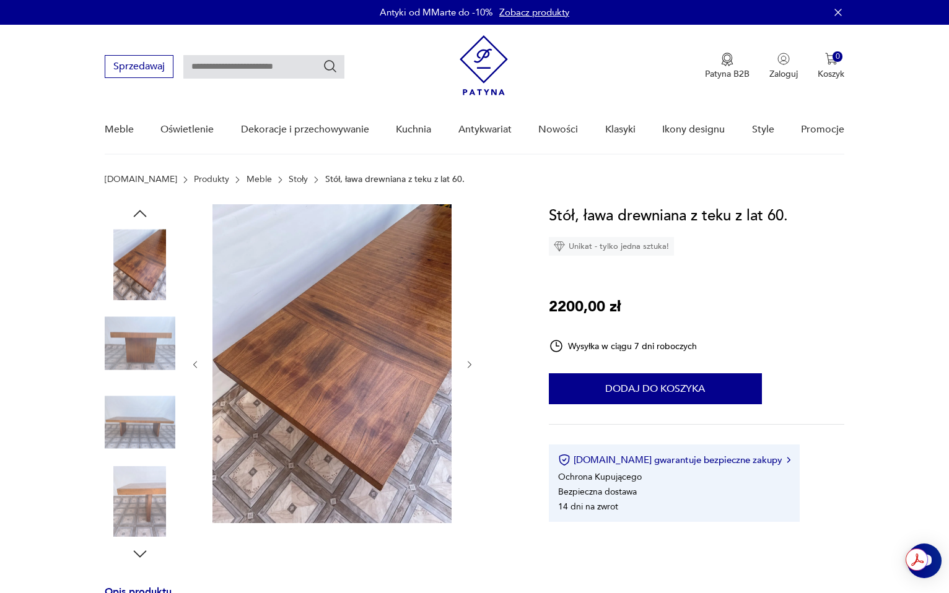
click at [139, 212] on icon "button" at bounding box center [140, 213] width 19 height 19
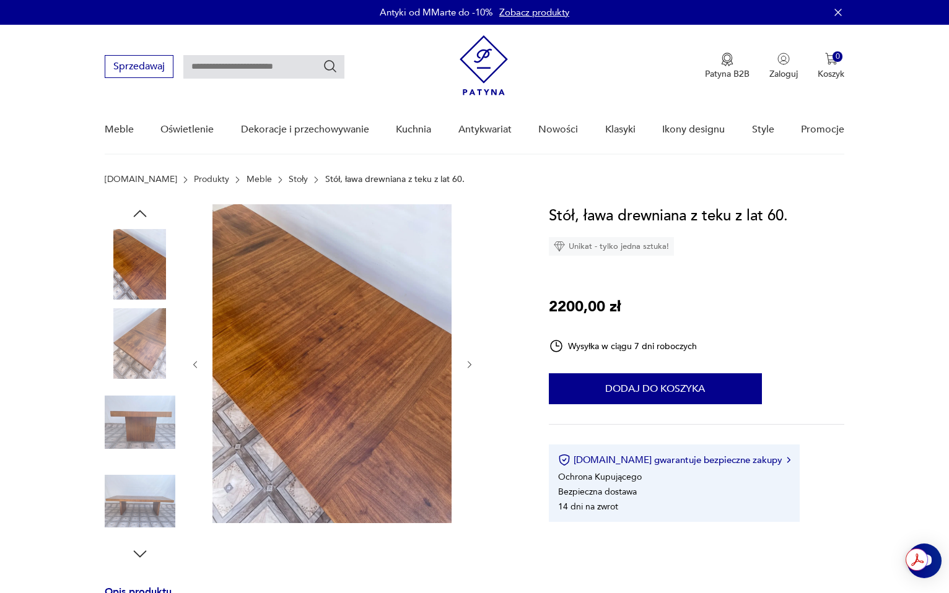
click at [141, 255] on img at bounding box center [140, 264] width 71 height 71
click at [136, 203] on section "[DOMAIN_NAME] Produkty Meble Stoły Stół, ława drewniana z teku z lat 60." at bounding box center [474, 190] width 949 height 30
click at [138, 214] on icon "button" at bounding box center [140, 213] width 19 height 19
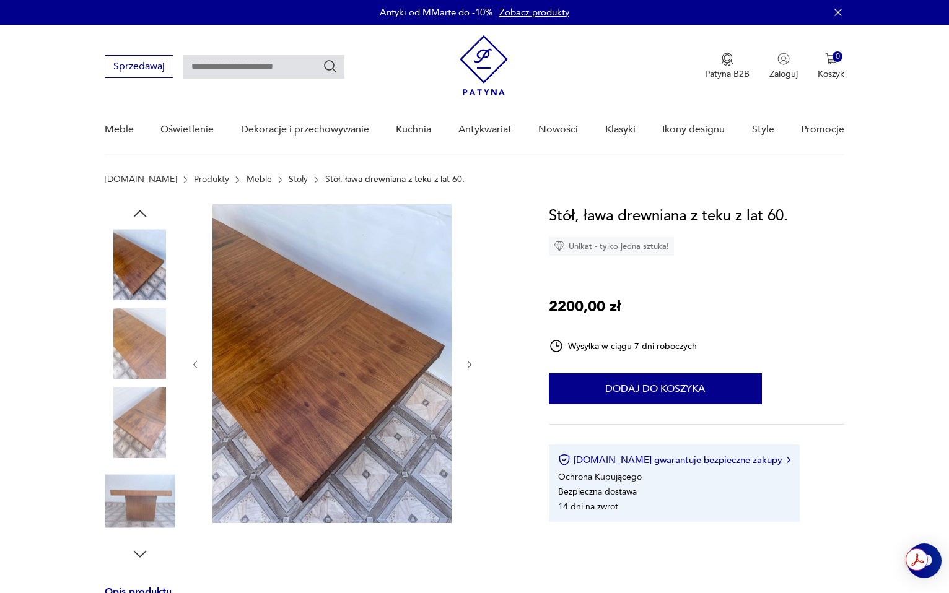
click at [138, 214] on icon "button" at bounding box center [140, 213] width 19 height 19
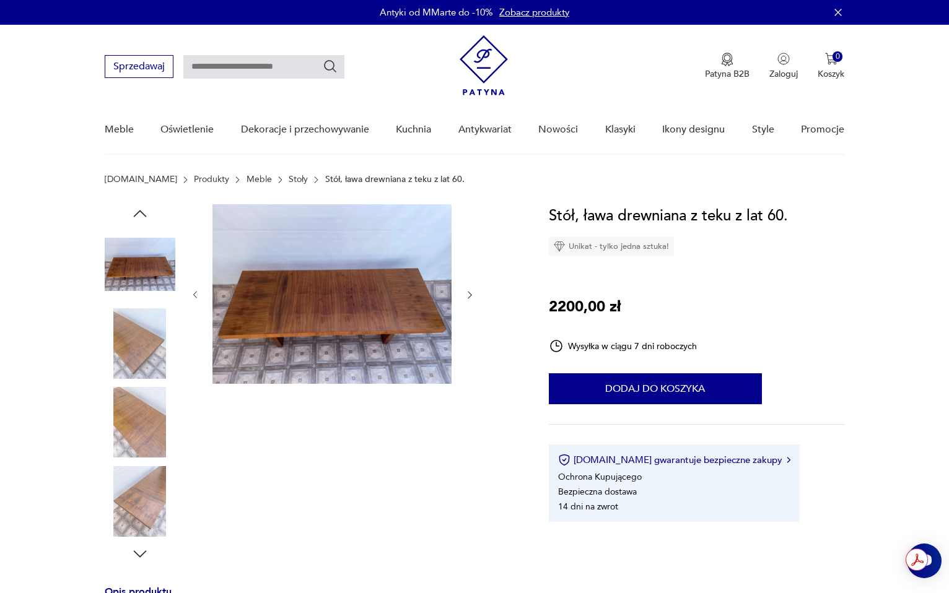
click at [141, 261] on img at bounding box center [140, 264] width 71 height 71
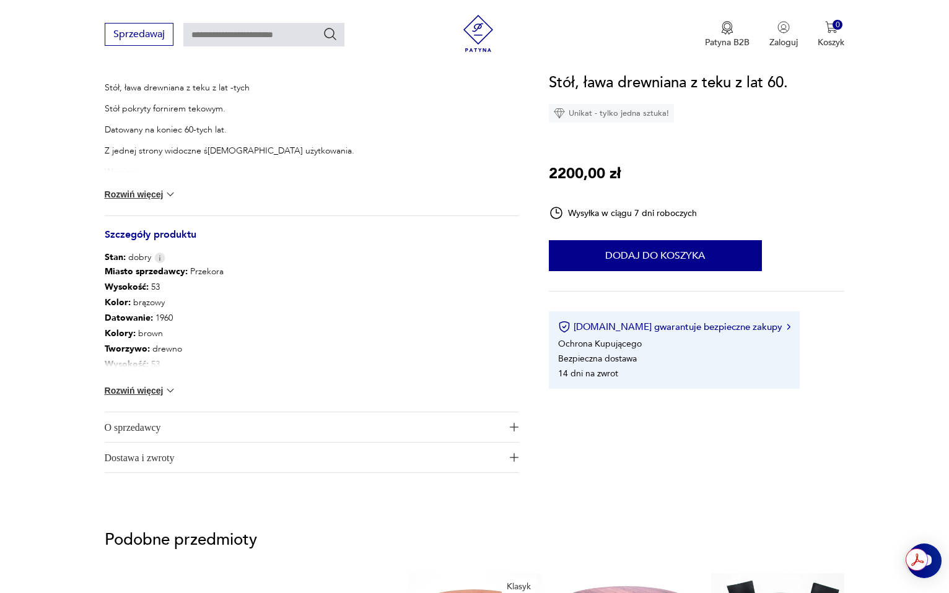
scroll to position [409, 0]
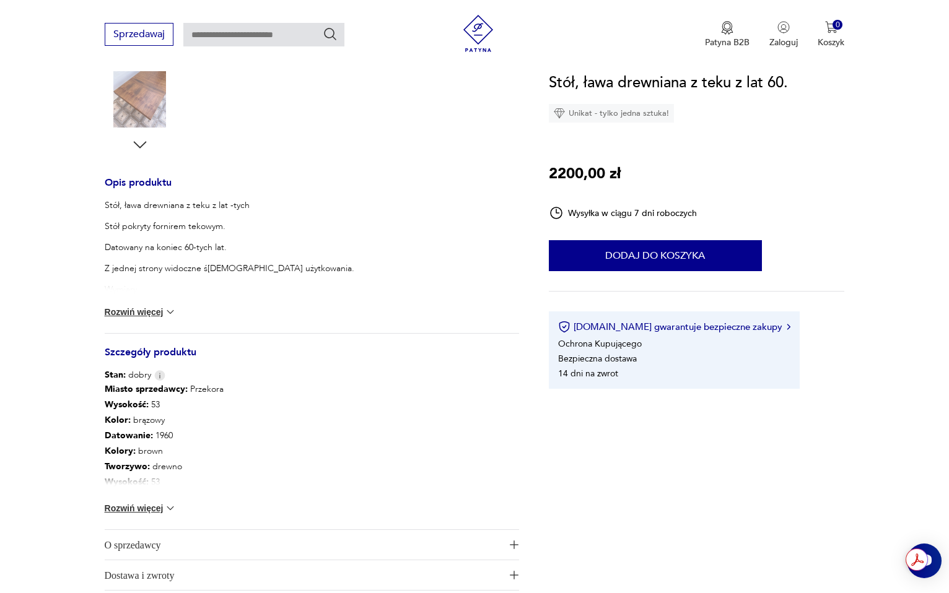
click at [157, 505] on button "Rozwiń więcej" at bounding box center [141, 508] width 72 height 12
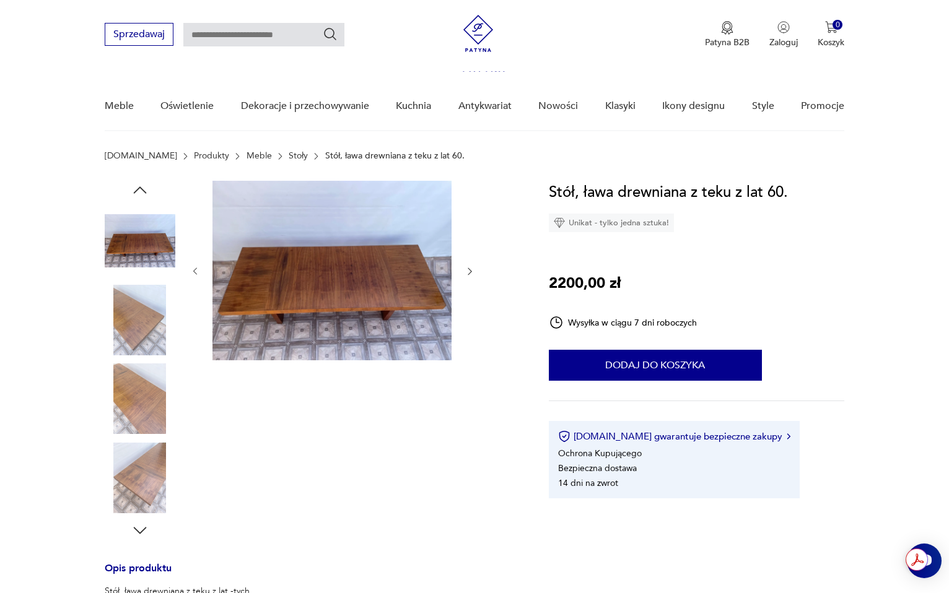
scroll to position [0, 0]
